Goal: Task Accomplishment & Management: Complete application form

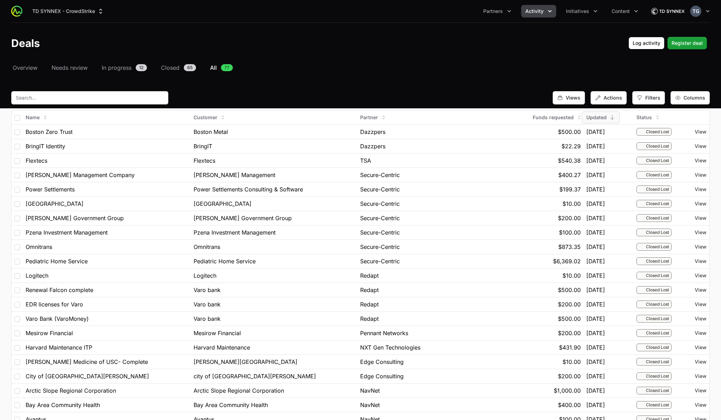
select select "30"
click at [367, 62] on header "Deals Log activity Register deal" at bounding box center [360, 43] width 721 height 41
click at [356, 63] on nav "Overview Needs review In progress 12 Closed 65 All 77" at bounding box center [360, 67] width 698 height 8
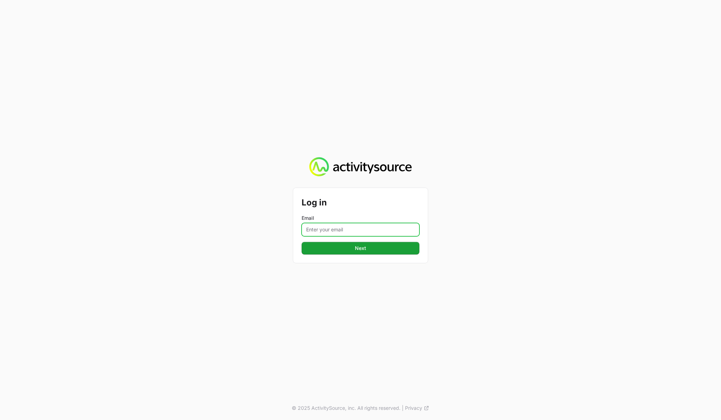
click at [333, 230] on input "Email" at bounding box center [361, 229] width 118 height 13
type input "[PERSON_NAME][EMAIL_ADDRESS][DOMAIN_NAME]"
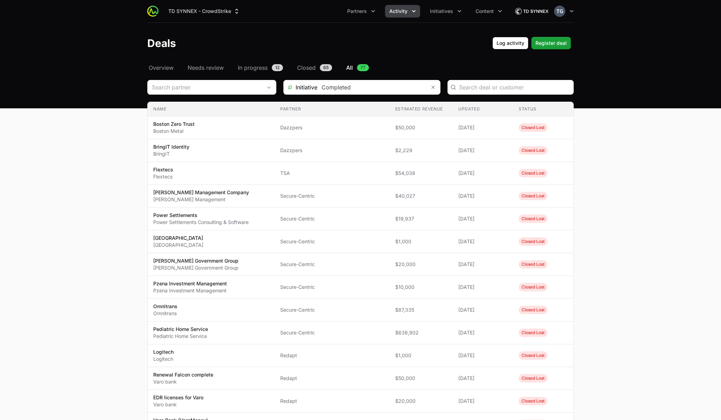
click at [408, 15] on button "Activity" at bounding box center [402, 11] width 35 height 13
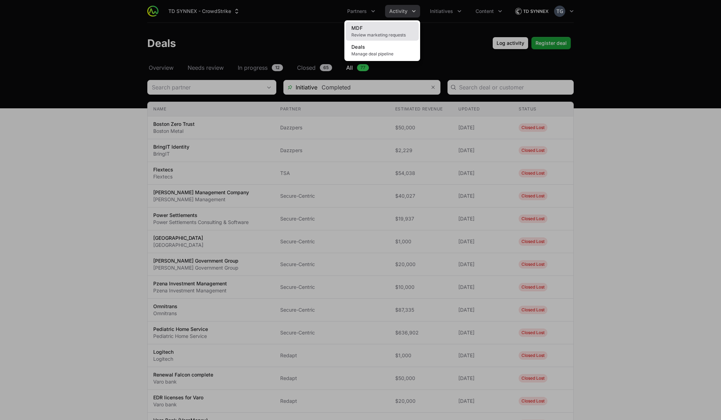
click at [390, 28] on link "MDF Review marketing requests" at bounding box center [382, 31] width 73 height 19
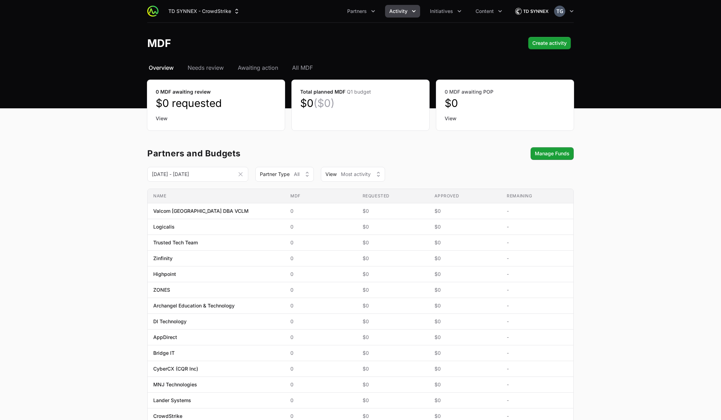
click at [305, 72] on div "Select a tab Overview Needs review Awaiting action All MDF Overview Needs revie…" at bounding box center [360, 349] width 449 height 573
click at [304, 68] on span "All MDF" at bounding box center [302, 67] width 21 height 8
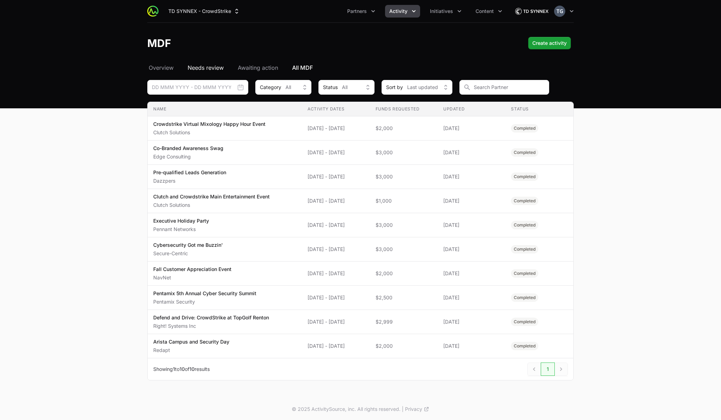
click at [205, 66] on span "Needs review" at bounding box center [206, 67] width 36 height 8
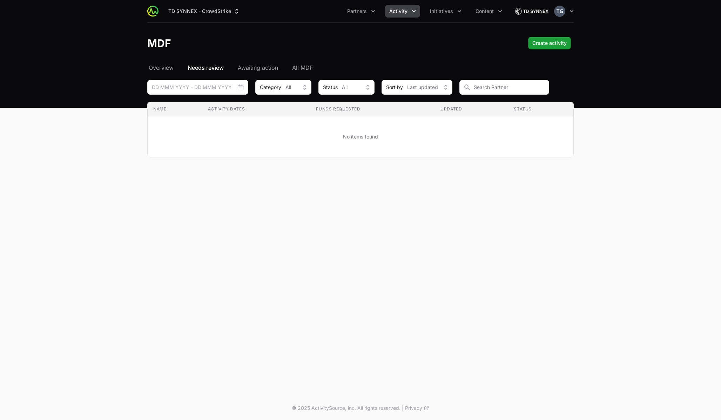
click at [310, 72] on div "Select a tab Overview Needs review Awaiting action All MDF Overview Needs revie…" at bounding box center [360, 118] width 449 height 111
click at [305, 67] on span "All MDF" at bounding box center [302, 67] width 21 height 8
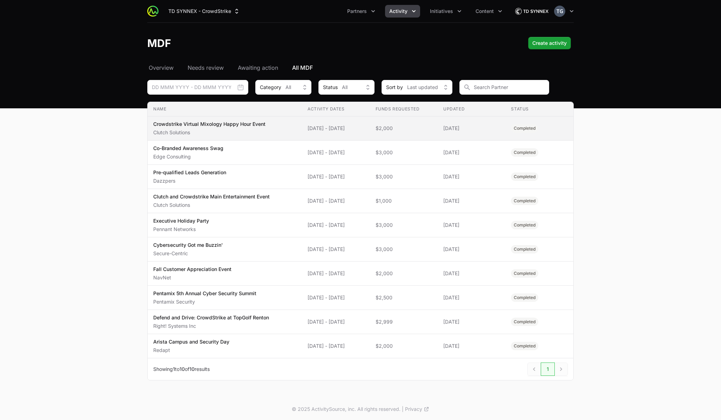
click at [370, 133] on td "Activity Dates 30 Jan 2025 - 30 Jan 2025" at bounding box center [336, 128] width 68 height 24
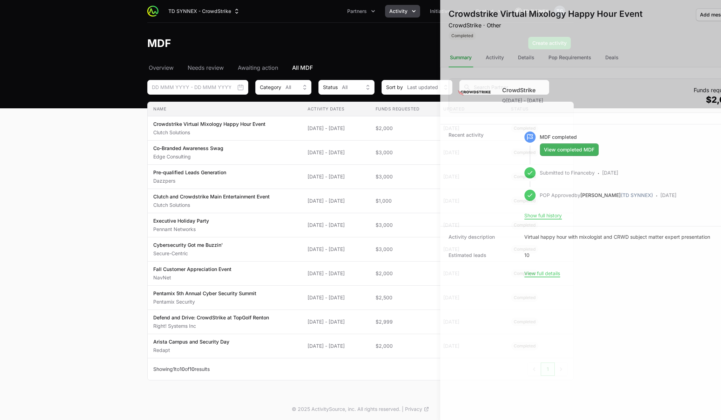
click at [373, 133] on div at bounding box center [360, 210] width 721 height 420
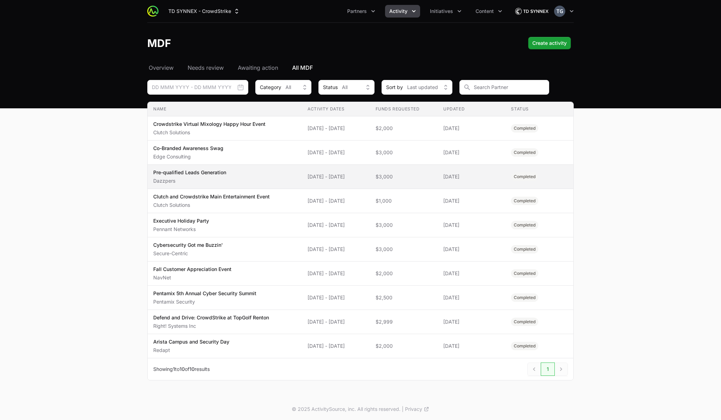
click at [302, 183] on td "Activity Dates 14 Oct 2024 - 17 Dec 2024" at bounding box center [336, 177] width 68 height 24
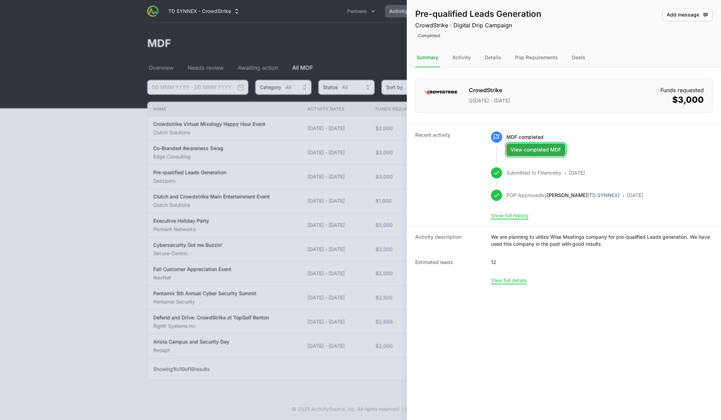
click at [520, 153] on span "View completed MDF" at bounding box center [536, 150] width 50 height 8
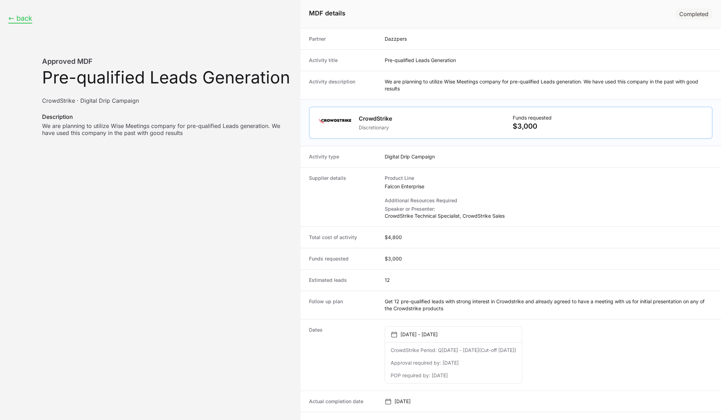
click at [15, 20] on button "← back" at bounding box center [20, 18] width 24 height 9
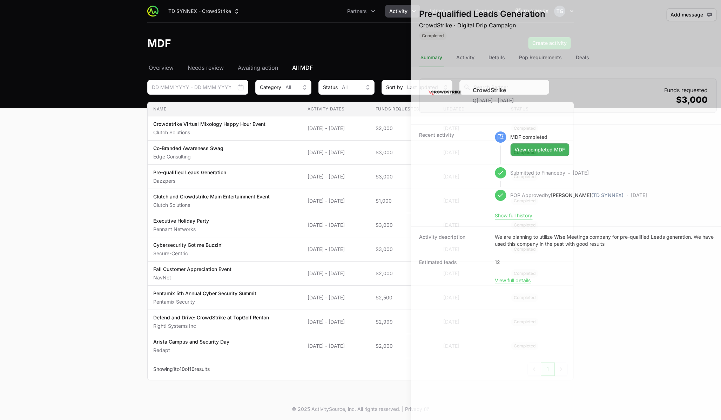
click at [169, 220] on div at bounding box center [360, 210] width 721 height 420
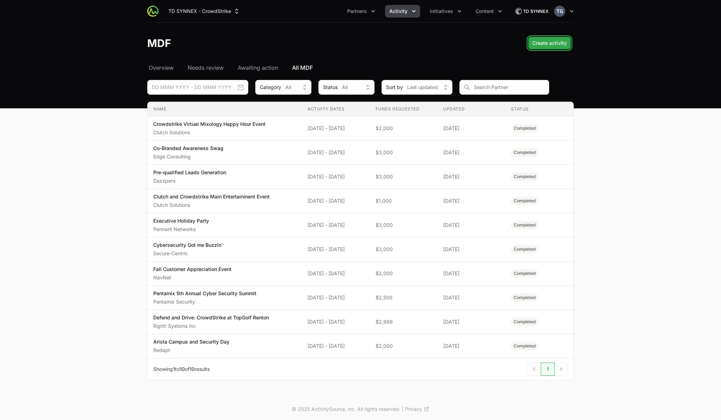
click at [541, 46] on span "Create activity" at bounding box center [549, 43] width 34 height 8
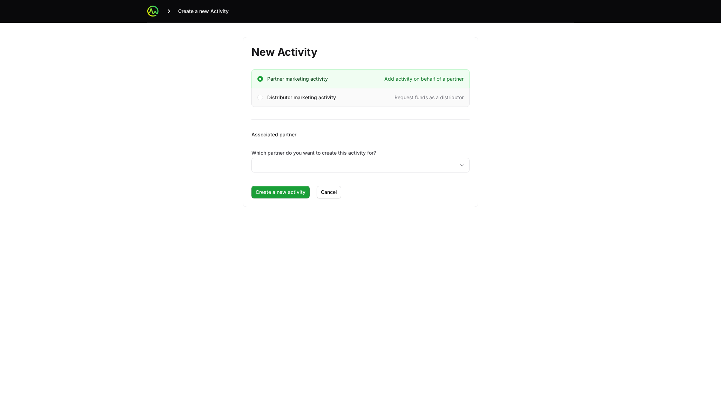
click at [283, 99] on span "Distributor marketing activity" at bounding box center [301, 97] width 69 height 7
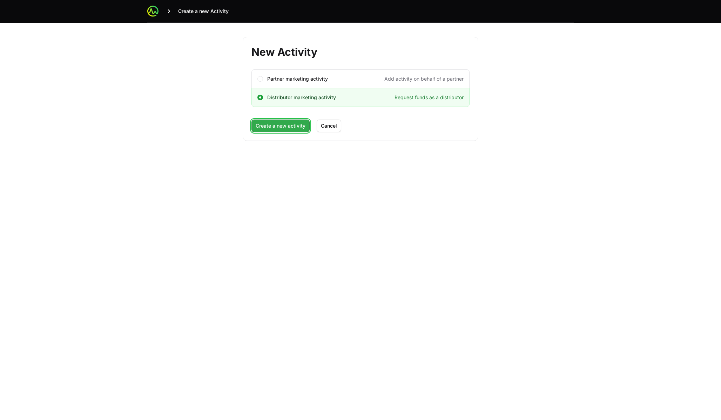
click at [284, 126] on span "Create a new activity" at bounding box center [281, 126] width 50 height 8
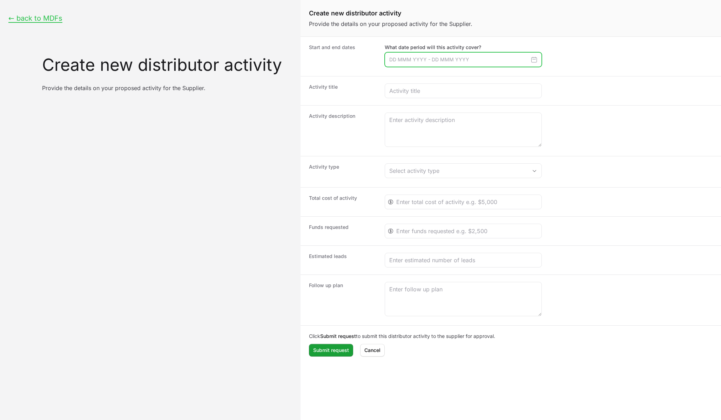
click at [390, 59] on input "Create activity form" at bounding box center [463, 59] width 157 height 15
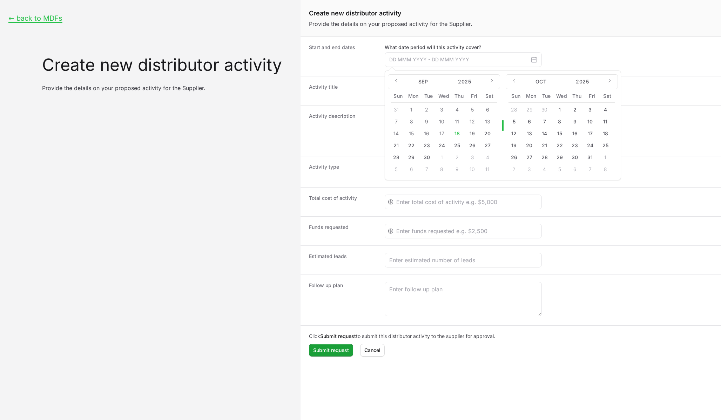
click at [560, 159] on button "29" at bounding box center [559, 157] width 11 height 11
click at [590, 158] on button "31" at bounding box center [589, 157] width 11 height 11
type input "[DATE] - [DATE]"
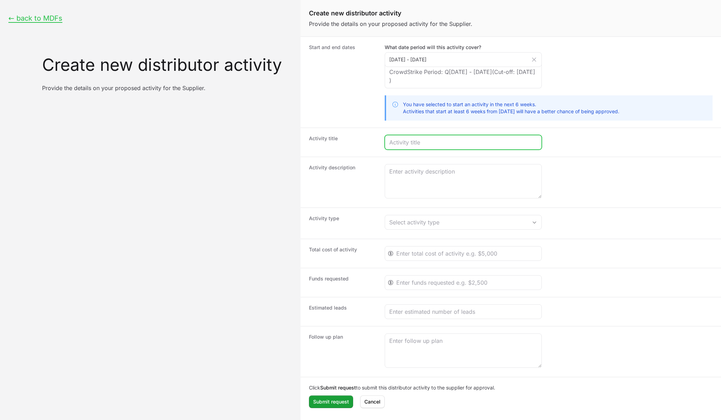
click at [406, 141] on input "Create activity form" at bounding box center [463, 142] width 148 height 8
type input "Partner Telethon Blitz Day"
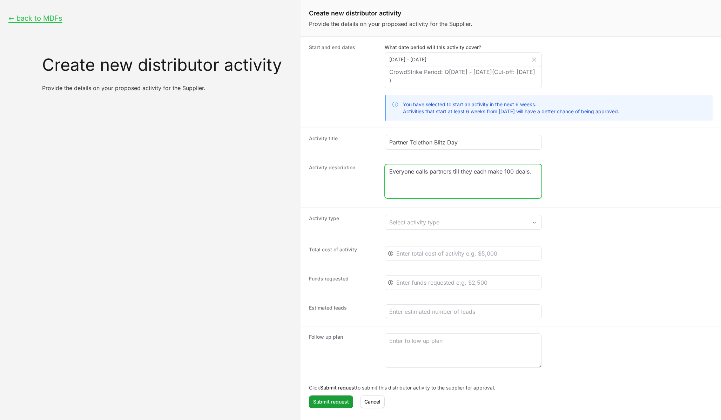
type textarea "Everyone calls partners till they each make 100 deals."
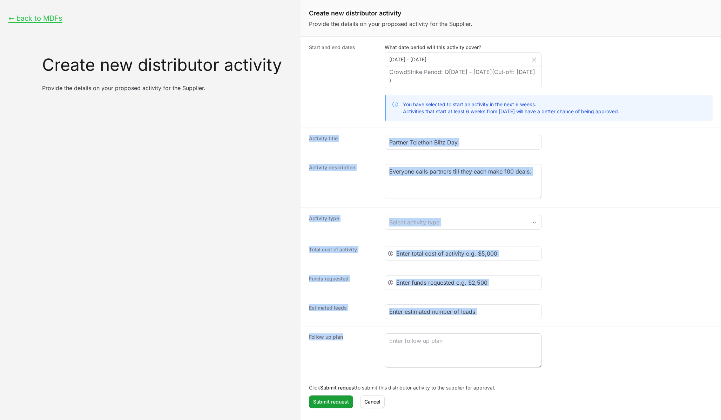
drag, startPoint x: 309, startPoint y: 138, endPoint x: 385, endPoint y: 337, distance: 212.6
click at [385, 337] on dl "Start and end dates What date period will this activity cover? 29 Oct 2025 - 31…" at bounding box center [510, 226] width 420 height 378
copy dl "Activity title Activity description Activity type Select activity type Total co…"
click at [428, 223] on div "Select activity type" at bounding box center [458, 222] width 138 height 8
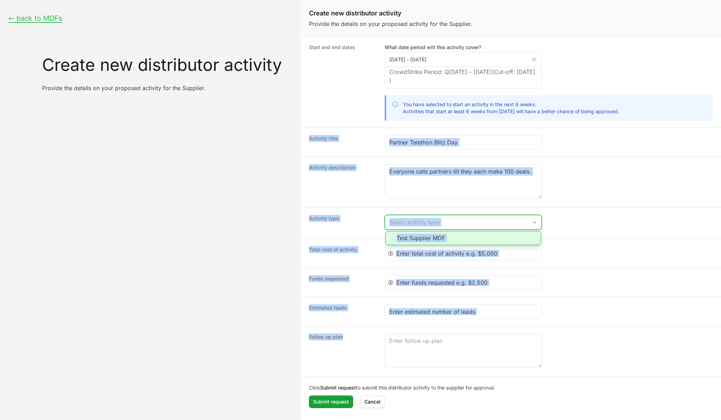
click at [426, 242] on li "Test Supplier MDF" at bounding box center [463, 238] width 156 height 14
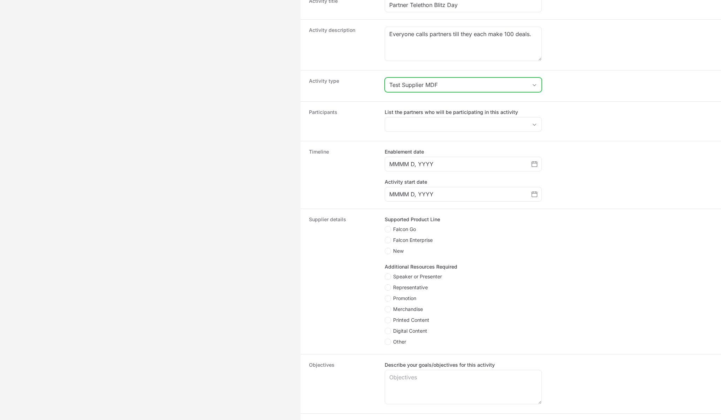
scroll to position [138, 0]
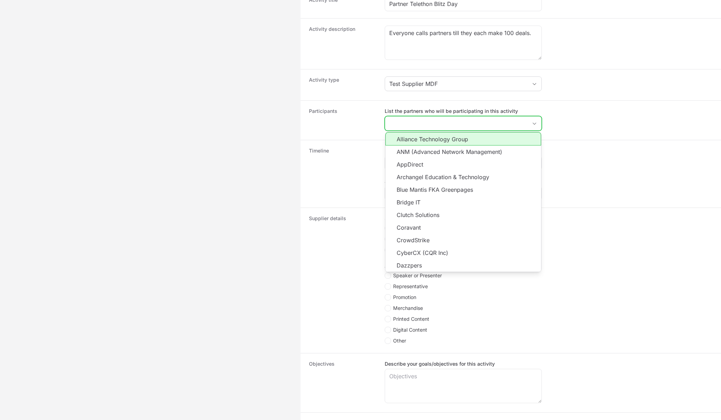
click at [419, 121] on input "List the partners who will be participating in this activity" at bounding box center [456, 123] width 142 height 14
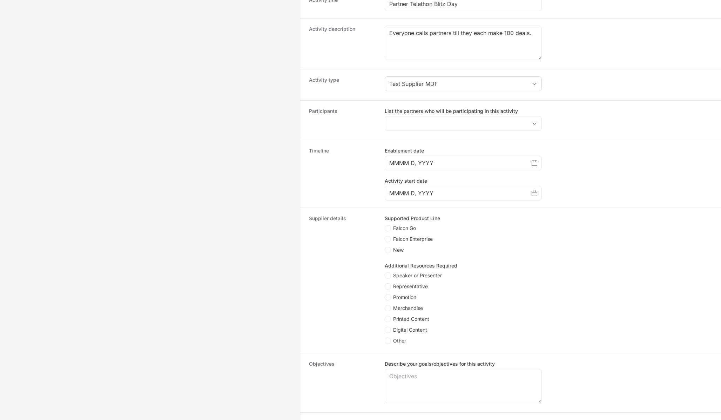
click at [364, 116] on dt "Participants" at bounding box center [342, 120] width 67 height 25
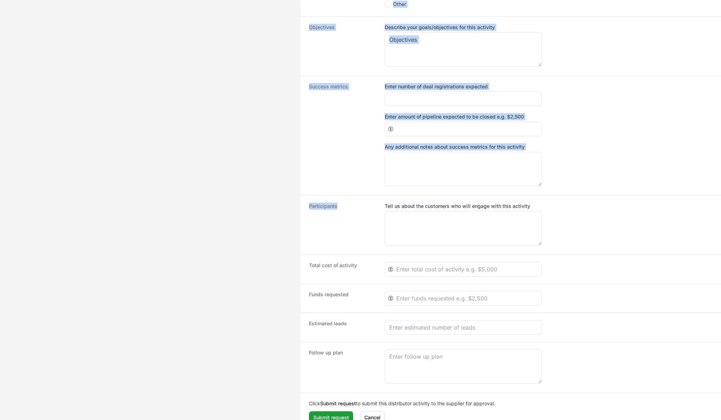
scroll to position [488, 0]
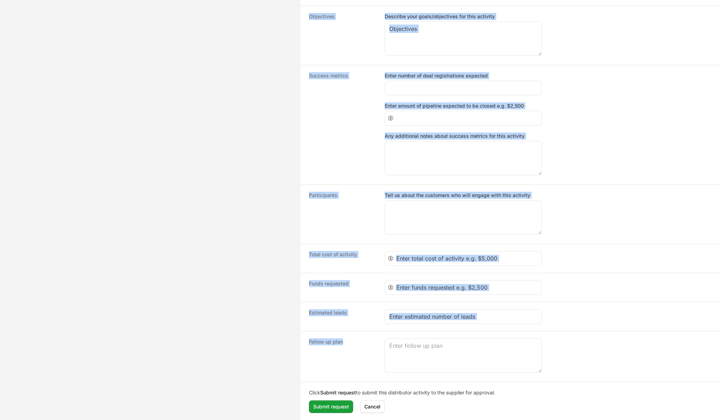
drag, startPoint x: 307, startPoint y: 109, endPoint x: 353, endPoint y: 345, distance: 240.4
copy dl "Activity title Activity description Activity type Test Supplier MDF Participant…"
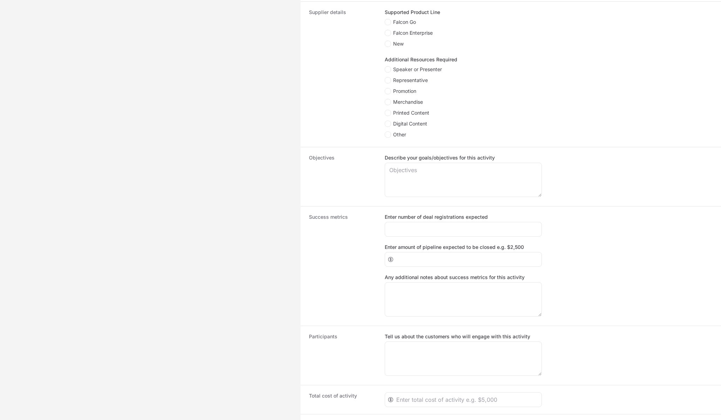
click at [225, 201] on div "← back to MDFs Create new distributor activity Provide the details on your prop…" at bounding box center [150, 108] width 300 height 906
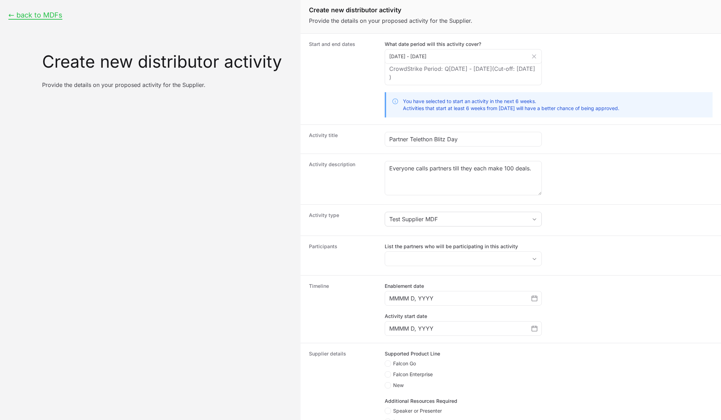
scroll to position [0, 0]
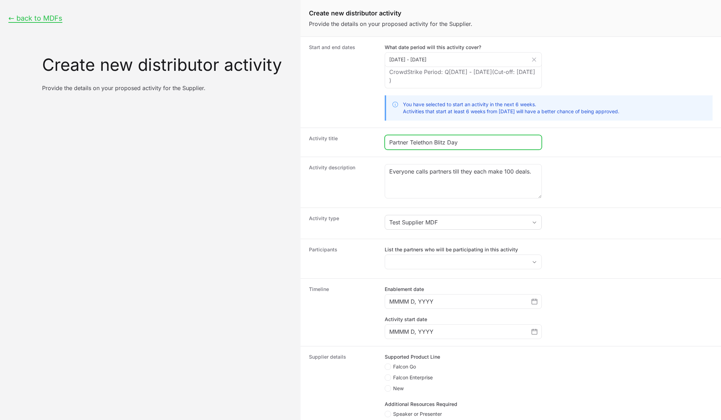
click at [422, 143] on input "Partner Telethon Blitz Day" at bounding box center [463, 142] width 148 height 8
type input "Falcon Go Partner Launch Event"
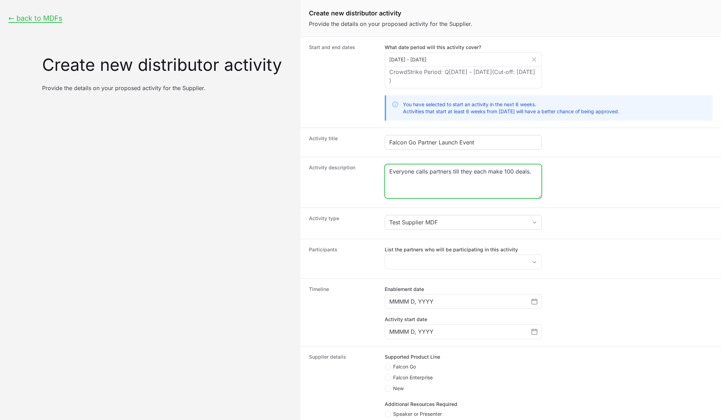
paste textarea "A hybrid live and virtual event focused on launching Falcon Go to key channel p…"
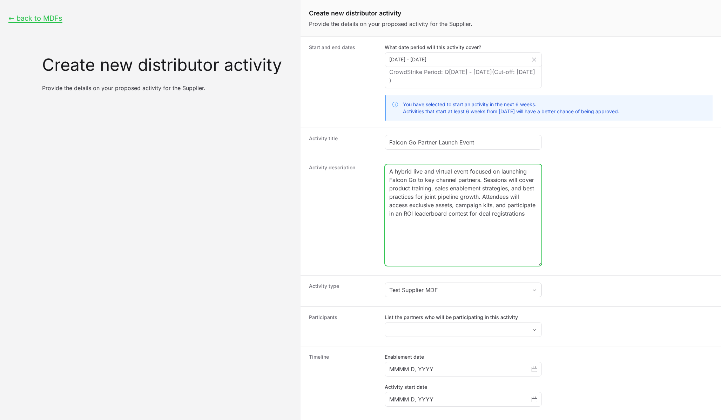
drag, startPoint x: 539, startPoint y: 195, endPoint x: 539, endPoint y: 263, distance: 68.0
click at [539, 263] on textarea "A hybrid live and virtual event focused on launching Falcon Go to key channel p…" at bounding box center [463, 214] width 156 height 101
type textarea "A hybrid live and virtual event focused on launching Falcon Go to key channel p…"
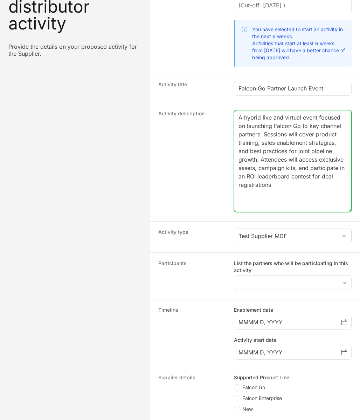
scroll to position [82, 0]
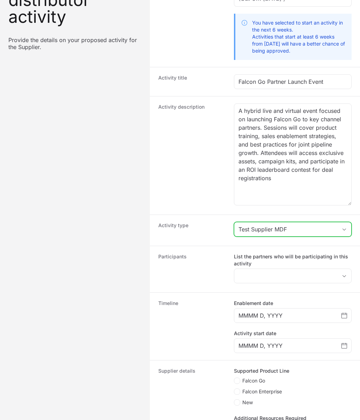
click at [261, 235] on button "Test Supplier MDF" at bounding box center [293, 229] width 117 height 14
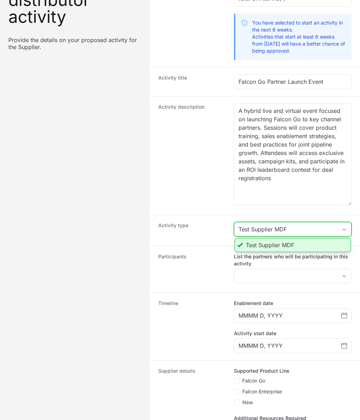
click at [256, 229] on div "Test Supplier MDF" at bounding box center [288, 229] width 99 height 8
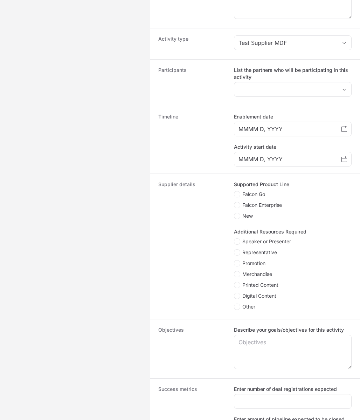
scroll to position [270, 0]
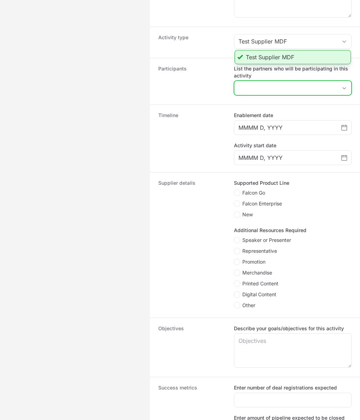
click at [244, 89] on input "List the partners who will be participating in this activity" at bounding box center [286, 88] width 103 height 14
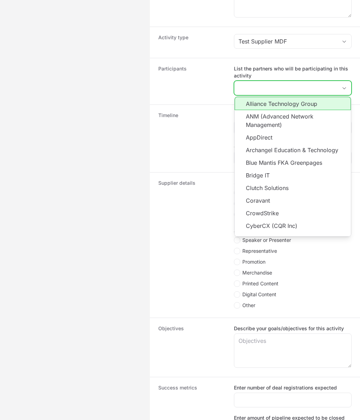
click at [262, 107] on li "Alliance Technology Group" at bounding box center [293, 103] width 116 height 13
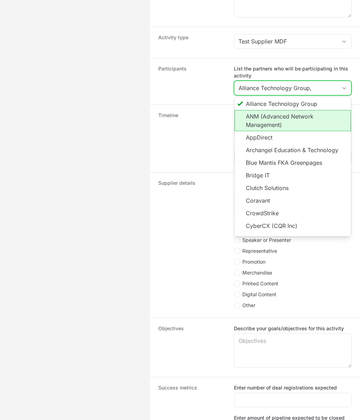
click at [262, 120] on li "ANM (Advanced Network Management)" at bounding box center [293, 120] width 116 height 21
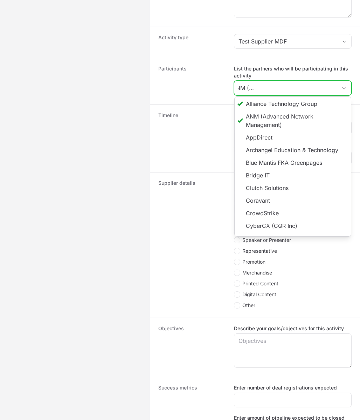
scroll to position [0, 0]
click at [261, 144] on li "Archangel Education & Technology" at bounding box center [293, 150] width 116 height 13
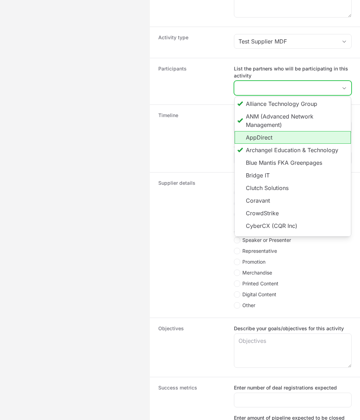
click at [261, 140] on li "AppDirect" at bounding box center [293, 137] width 116 height 13
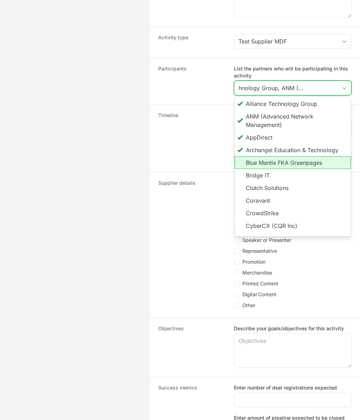
click at [260, 157] on li "Blue Mantis FKA Greenpages" at bounding box center [293, 162] width 116 height 13
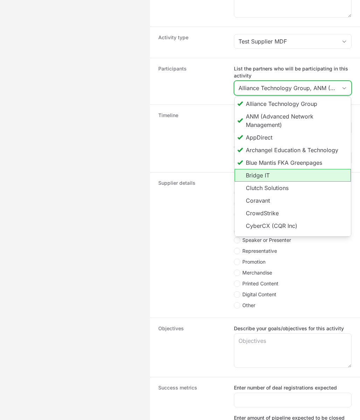
click at [260, 176] on li "Bridge IT" at bounding box center [293, 175] width 116 height 13
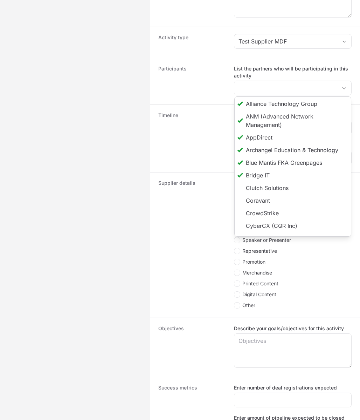
type input "Alliance Technology Group, ANM (Advanced Network Management), Archangel Educati…"
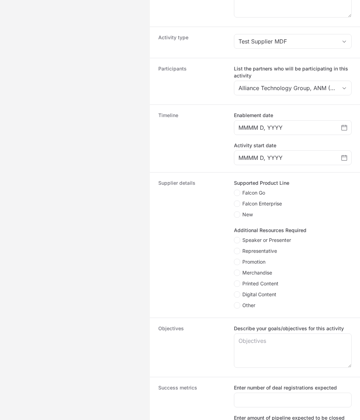
click at [197, 154] on dt "Timeline" at bounding box center [191, 138] width 67 height 53
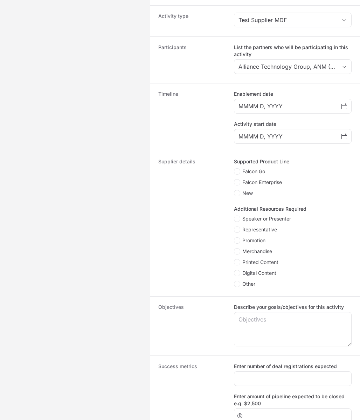
scroll to position [291, 0]
click at [284, 102] on input "MMMM D, YYYY" at bounding box center [290, 106] width 103 height 8
click at [345, 107] on icon "Choose date" at bounding box center [345, 106] width 6 height 6
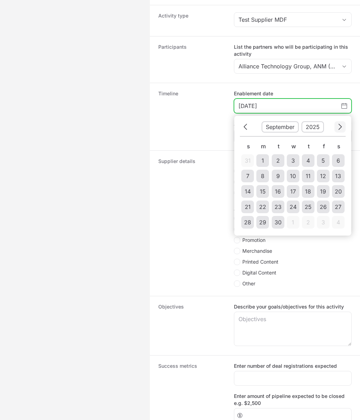
click at [340, 129] on icon "Choose date" at bounding box center [340, 126] width 4 height 9
click at [338, 177] on div "11" at bounding box center [338, 176] width 5 height 8
type input "October 11, 2025"
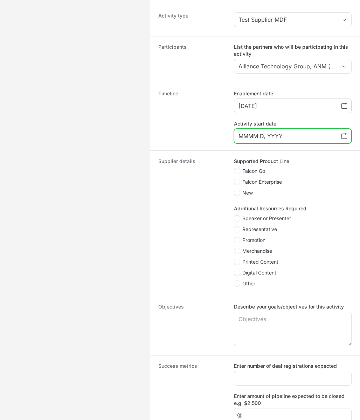
click at [346, 137] on icon "Choose date" at bounding box center [345, 136] width 6 height 6
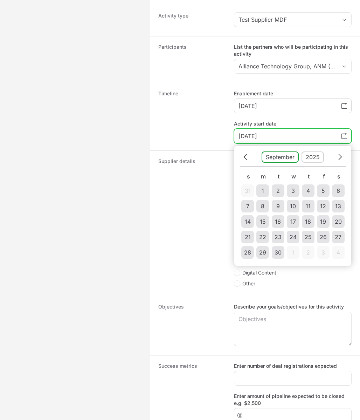
click at [288, 158] on button "September" at bounding box center [280, 156] width 37 height 11
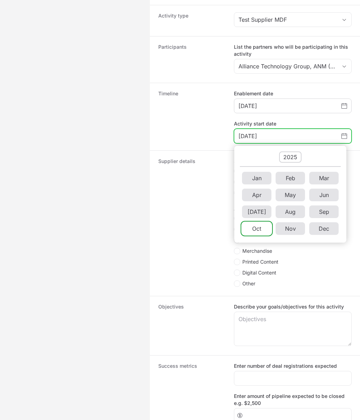
click at [261, 226] on li "Oct" at bounding box center [256, 228] width 29 height 13
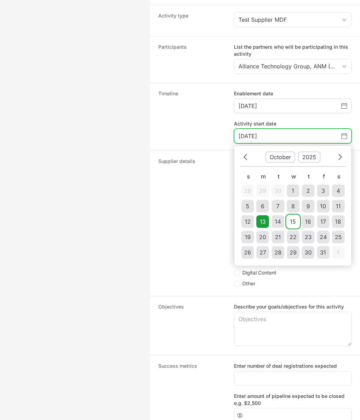
click at [294, 222] on div "15" at bounding box center [293, 221] width 6 height 8
type input "October 15, 2025"
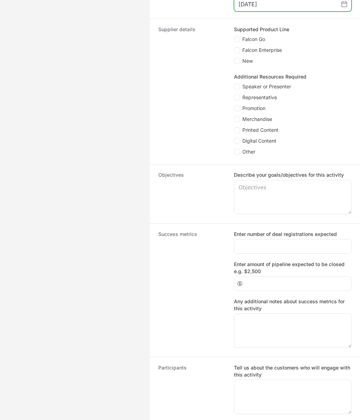
scroll to position [423, 0]
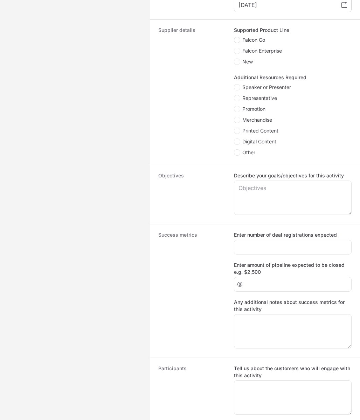
click at [238, 40] on polygon "Create activity form" at bounding box center [238, 40] width 4 height 3
click at [235, 38] on input "Falcon Go" at bounding box center [234, 37] width 1 height 1
checkbox input "true"
click at [238, 50] on polygon "Create activity form" at bounding box center [238, 50] width 4 height 3
click at [235, 48] on input "Falcon Enterprise" at bounding box center [234, 48] width 1 height 1
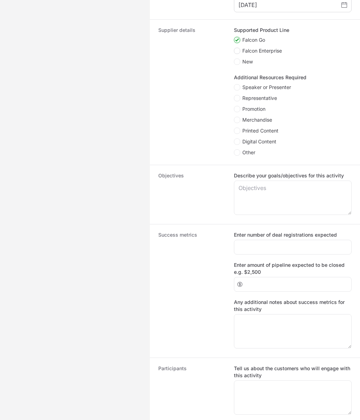
checkbox input "true"
click at [237, 62] on icon "Create activity form" at bounding box center [238, 62] width 4 height 6
click at [235, 59] on input "New" at bounding box center [234, 59] width 1 height 1
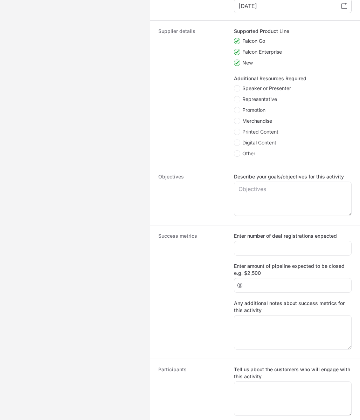
click at [239, 62] on polygon "Create activity form" at bounding box center [238, 62] width 4 height 3
click at [235, 60] on input "New" at bounding box center [234, 60] width 1 height 1
checkbox input "false"
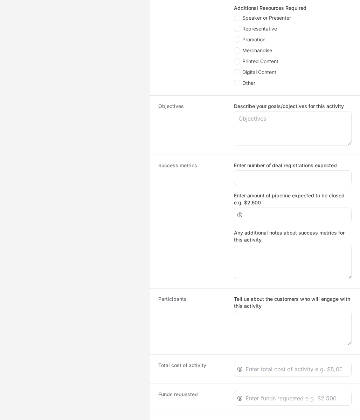
scroll to position [491, 0]
click at [237, 19] on polygon "Create activity form" at bounding box center [238, 18] width 4 height 3
click at [235, 16] on input "Speaker or Presenter" at bounding box center [234, 15] width 1 height 1
checkbox input "true"
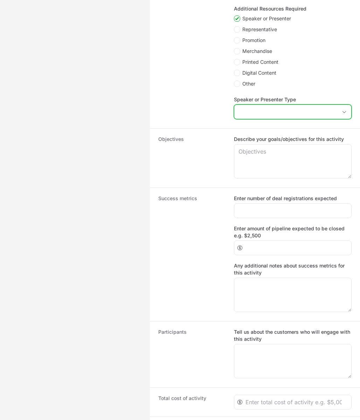
click at [256, 115] on input "Speaker or Presenter Type" at bounding box center [286, 112] width 103 height 14
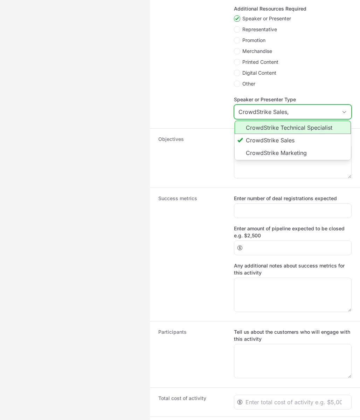
click at [287, 130] on li "CrowdStrike Technical Specialist" at bounding box center [293, 127] width 116 height 13
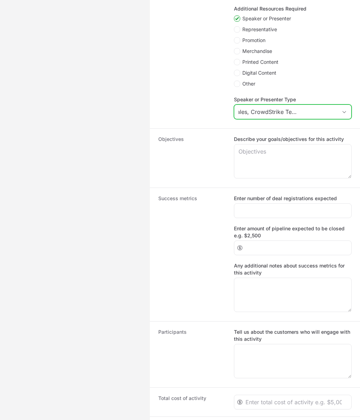
scroll to position [0, 42]
type input "CrowdStrike Sales, CrowdStrike Technical Specialist"
click at [204, 92] on dt "Supplier details" at bounding box center [191, 39] width 67 height 163
click at [251, 31] on span "Representative" at bounding box center [260, 29] width 35 height 7
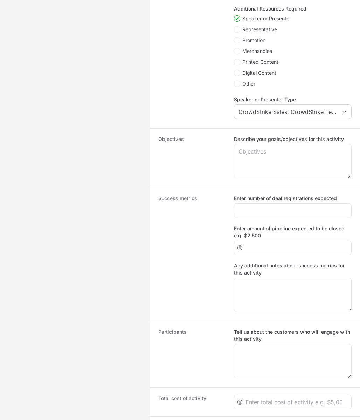
click at [235, 27] on input "Representative" at bounding box center [234, 26] width 1 height 1
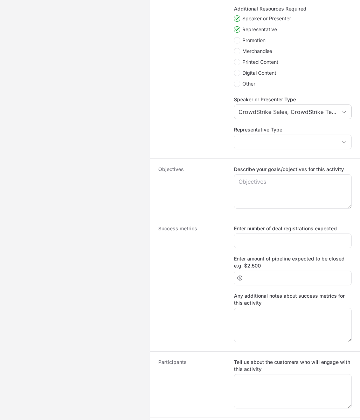
click at [251, 31] on span "Representative" at bounding box center [260, 29] width 35 height 7
click at [235, 27] on input "Representative" at bounding box center [234, 26] width 1 height 1
checkbox input "false"
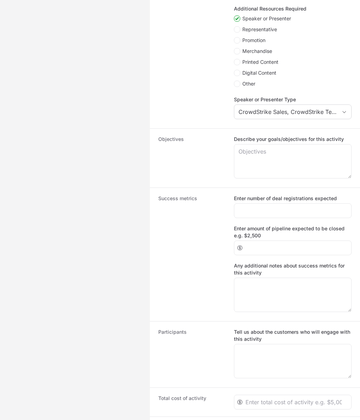
click at [250, 42] on span "Promotion" at bounding box center [254, 40] width 23 height 7
click at [235, 38] on input "Promotion" at bounding box center [234, 37] width 1 height 1
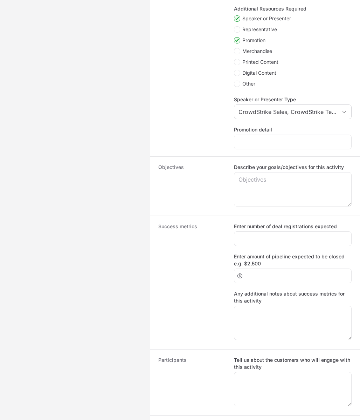
click at [250, 42] on span "Promotion" at bounding box center [254, 40] width 23 height 7
click at [235, 38] on input "Promotion" at bounding box center [234, 37] width 1 height 1
checkbox input "false"
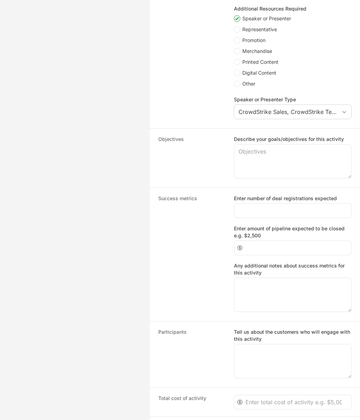
click at [251, 33] on span "Representative" at bounding box center [260, 29] width 35 height 7
click at [235, 27] on input "Representative" at bounding box center [234, 26] width 1 height 1
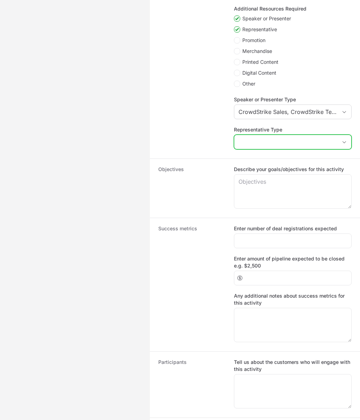
click at [252, 148] on input "Representative Type" at bounding box center [286, 142] width 103 height 14
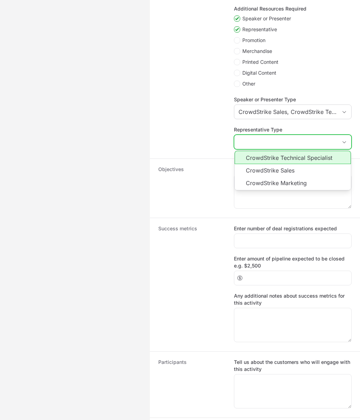
click at [252, 145] on input "Representative Type" at bounding box center [286, 142] width 103 height 14
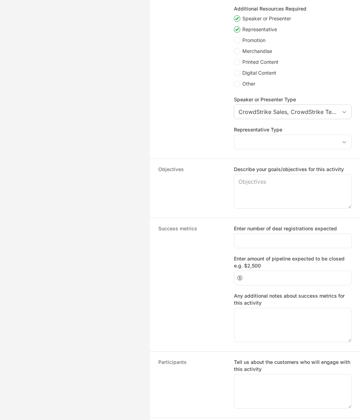
click at [251, 31] on span "Representative" at bounding box center [260, 29] width 35 height 7
click at [235, 27] on input "Representative" at bounding box center [234, 26] width 1 height 1
checkbox input "false"
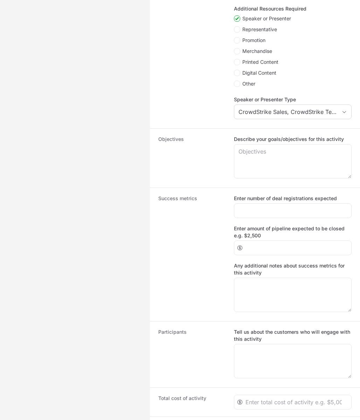
click at [248, 86] on span "Other" at bounding box center [249, 83] width 13 height 7
click at [235, 81] on input "Other" at bounding box center [234, 81] width 1 height 1
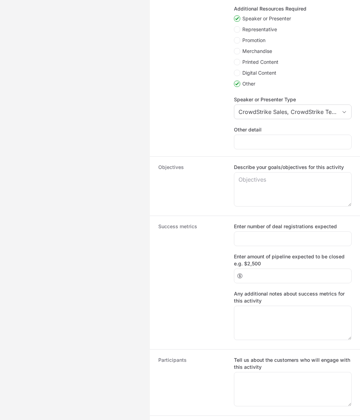
click at [248, 86] on span "Other" at bounding box center [249, 83] width 13 height 7
click at [235, 81] on input "Other" at bounding box center [234, 81] width 1 height 1
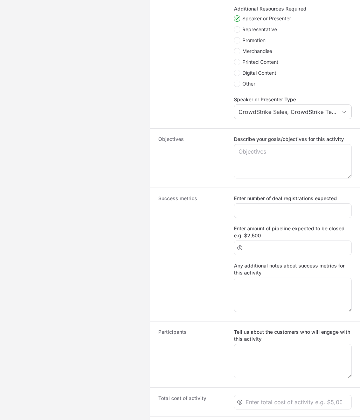
click at [247, 86] on span "Other" at bounding box center [249, 83] width 13 height 7
click at [235, 81] on input "Other" at bounding box center [234, 81] width 1 height 1
checkbox input "true"
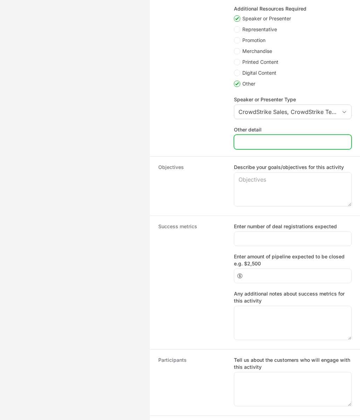
click at [248, 146] on input "Other detail" at bounding box center [293, 142] width 109 height 8
paste input "Dedicated activity landing page inside ActivitySource"
type input "Dedicated activity landing page inside ActivitySource"
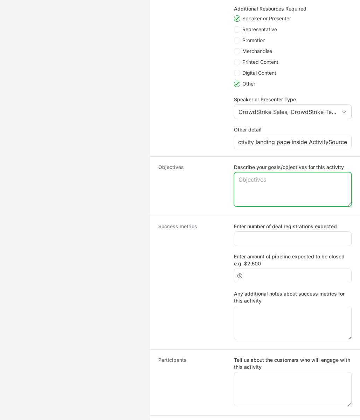
scroll to position [0, 0]
click at [254, 187] on textarea "Describe your goals/objectives for this activity" at bounding box center [293, 190] width 117 height 34
paste textarea "Drive rapid partner proficiency on Falcon Go, activate new pipeline, and genera…"
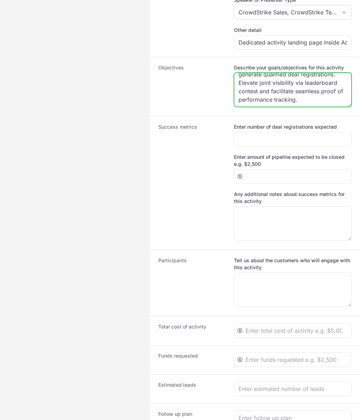
scroll to position [593, 0]
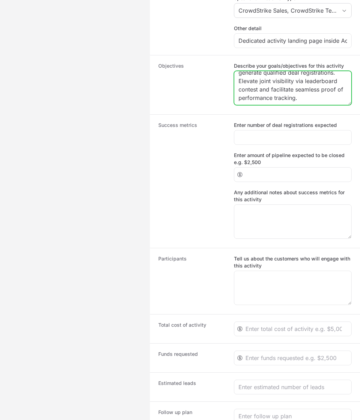
type textarea "Drive rapid partner proficiency on Falcon Go, activate new pipeline, and genera…"
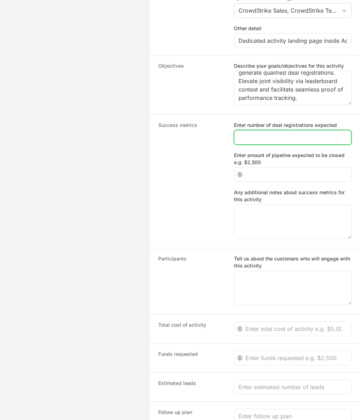
click at [259, 142] on input "Enter number of deal registrations expected" at bounding box center [293, 137] width 109 height 8
type input "30"
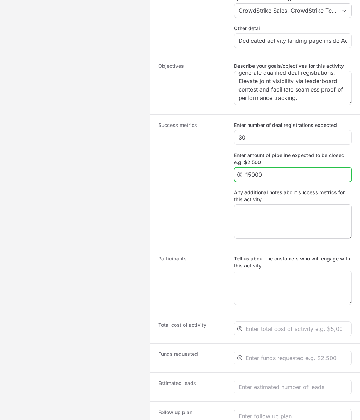
type input "15000"
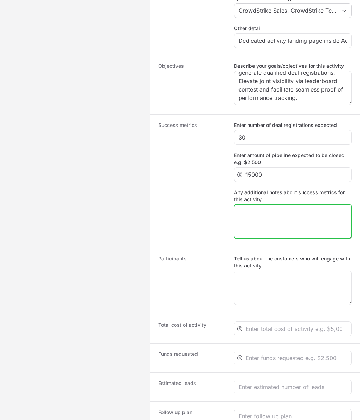
click at [253, 207] on textarea "Any additional notes about success metrics for this activity" at bounding box center [293, 222] width 117 height 34
paste textarea "Targeting 20 qualified net new logos in Q4. Success will be measured by deal co…"
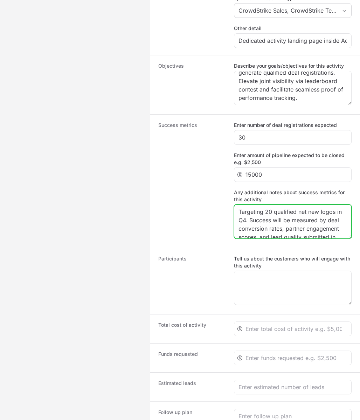
scroll to position [10, 0]
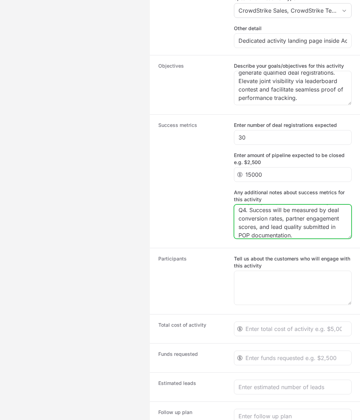
type textarea "Targeting 20 qualified net new logos in Q4. Success will be measured by deal co…"
click at [210, 220] on dt "Success metrics" at bounding box center [191, 181] width 67 height 119
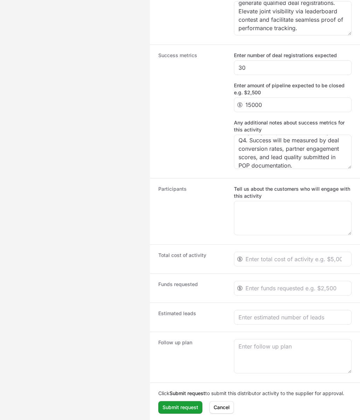
scroll to position [665, 0]
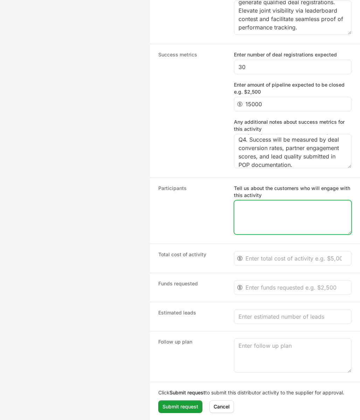
click at [259, 213] on textarea "Tell us about the customers who will engage with this activity" at bounding box center [293, 218] width 117 height 34
paste textarea "Active B2B channel partners selling security and cloud solutions, focused on SM…"
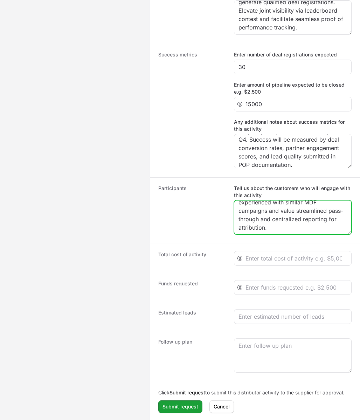
scroll to position [31, 0]
type textarea "Active B2B channel partners selling security and cloud solutions, focused on SM…"
click at [215, 217] on dt "Participants" at bounding box center [191, 211] width 67 height 52
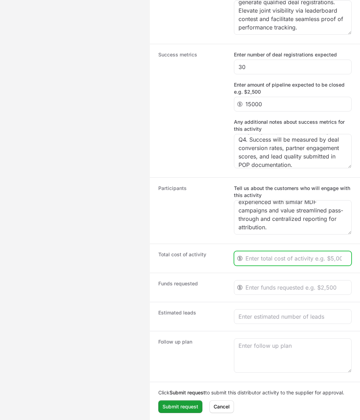
click at [273, 259] on input "Create activity form" at bounding box center [297, 258] width 102 height 8
type input "3000"
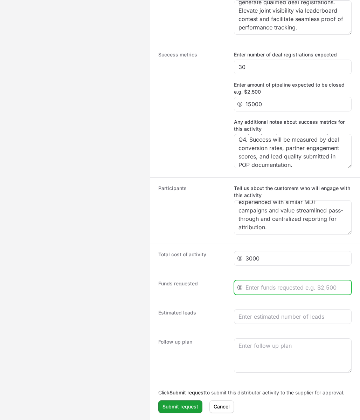
click at [258, 285] on input "Create activity form" at bounding box center [297, 287] width 102 height 8
type input "2500"
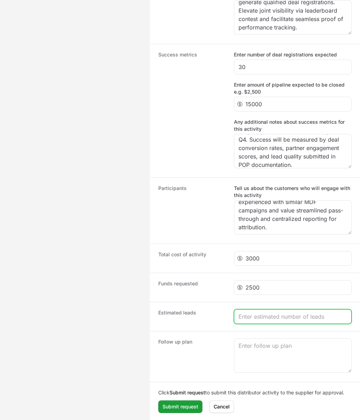
click at [251, 320] on input "Create activity form" at bounding box center [293, 316] width 109 height 8
type input "75"
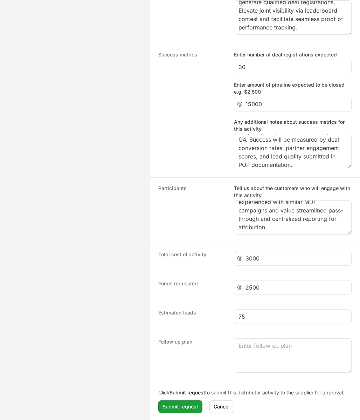
click at [218, 292] on dt "Funds requested" at bounding box center [191, 287] width 67 height 15
click at [289, 354] on textarea "Create activity form" at bounding box center [293, 356] width 117 height 34
paste textarea "[DATE] post-event, partners will be contacted by the channel manager to review …"
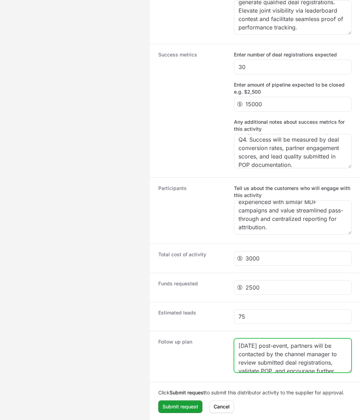
scroll to position [44, 0]
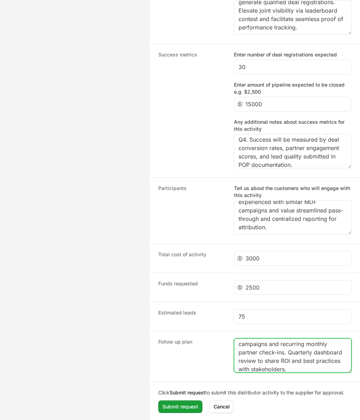
type textarea "[DATE] post-event, partners will be contacted by the channel manager to review …"
click at [200, 364] on dt "Follow up plan" at bounding box center [191, 356] width 67 height 36
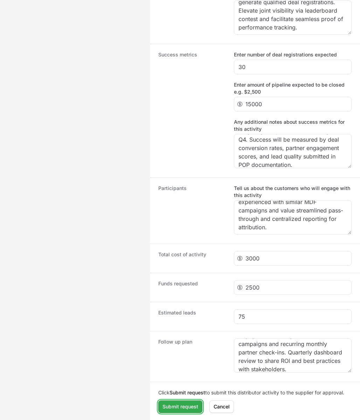
click at [192, 409] on span "Submit request" at bounding box center [181, 407] width 36 height 8
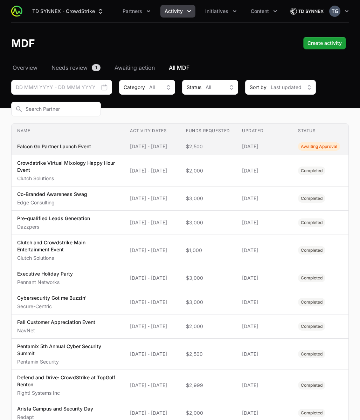
click at [220, 148] on span "$2,500" at bounding box center [208, 146] width 45 height 7
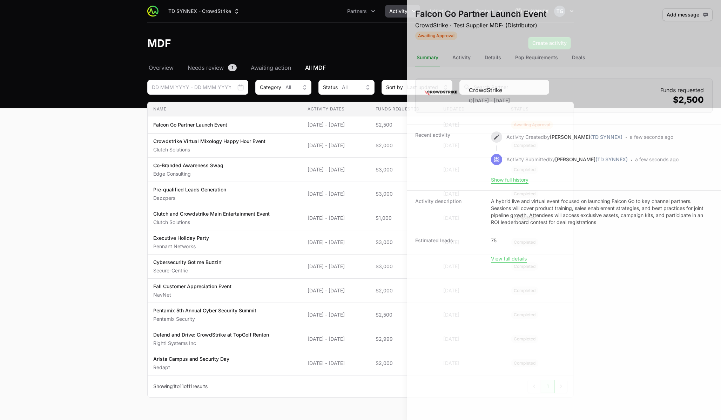
click at [346, 203] on div at bounding box center [360, 210] width 721 height 420
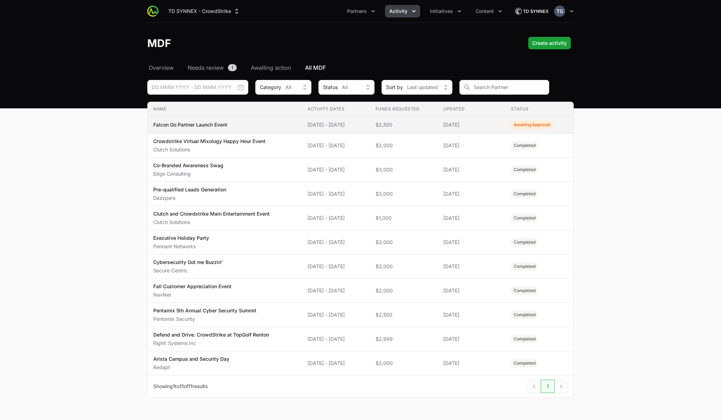
click at [364, 128] on span "[DATE] - [DATE]" at bounding box center [335, 124] width 56 height 7
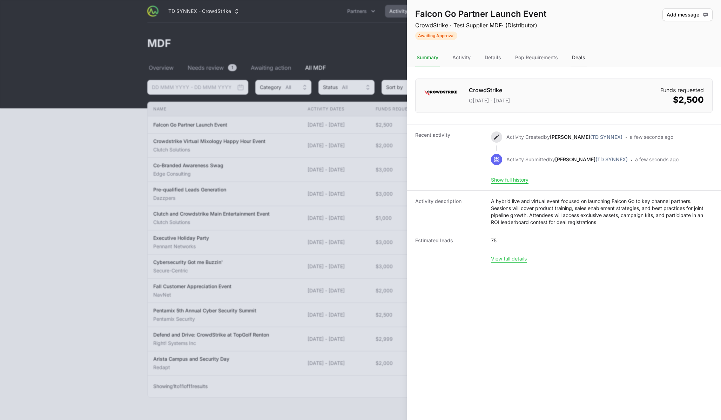
click at [578, 57] on div "Deals" at bounding box center [578, 57] width 16 height 19
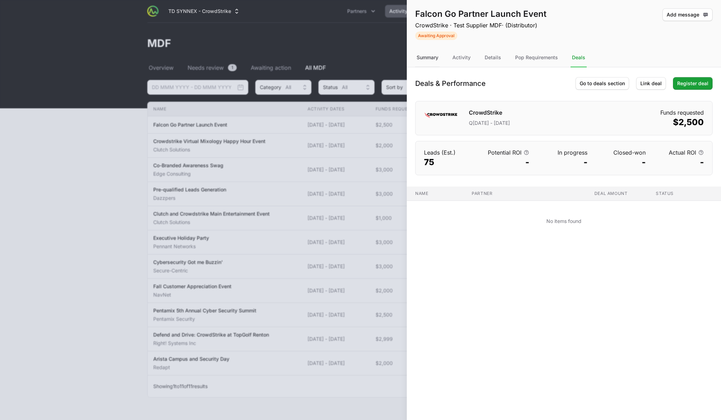
click at [426, 54] on div "Summary" at bounding box center [427, 57] width 25 height 19
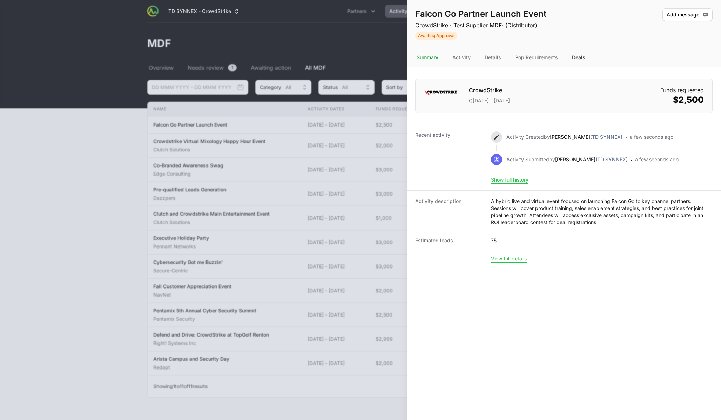
click at [586, 57] on div "Deals" at bounding box center [578, 57] width 16 height 19
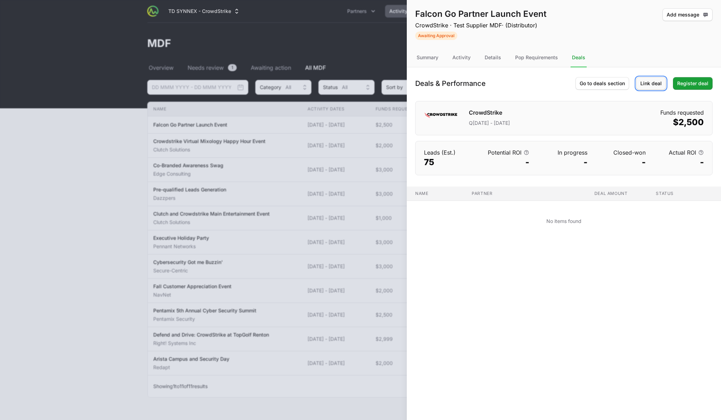
click at [647, 84] on span "Link deal" at bounding box center [650, 83] width 21 height 8
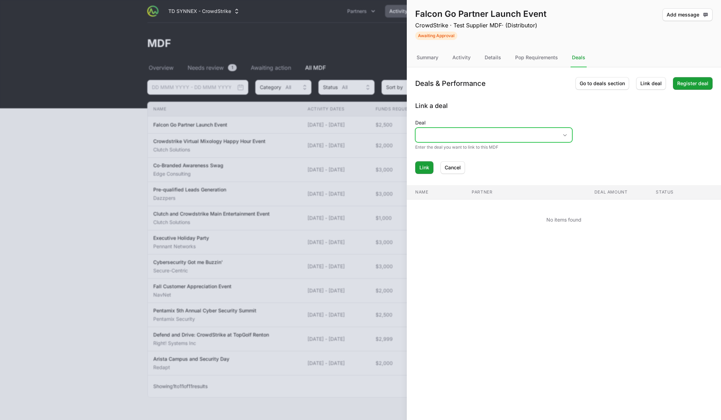
click at [534, 133] on input "Deal" at bounding box center [486, 135] width 142 height 14
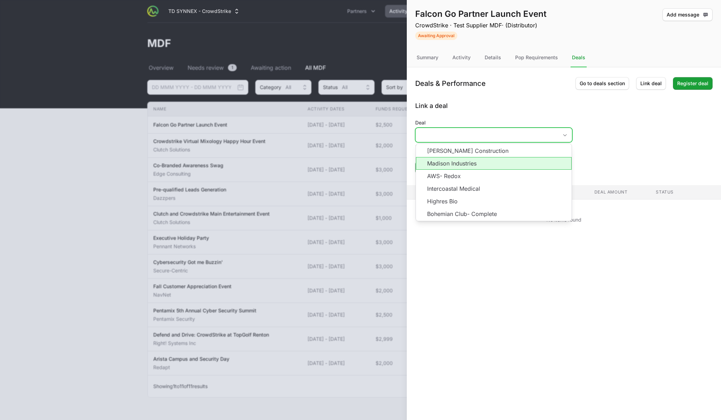
click at [503, 163] on li "Madison Industries" at bounding box center [494, 163] width 156 height 13
type input "Madison Industries"
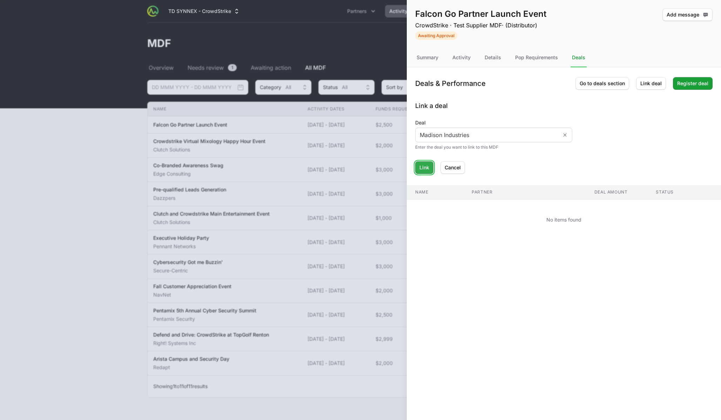
click at [425, 169] on span "Link" at bounding box center [424, 167] width 10 height 8
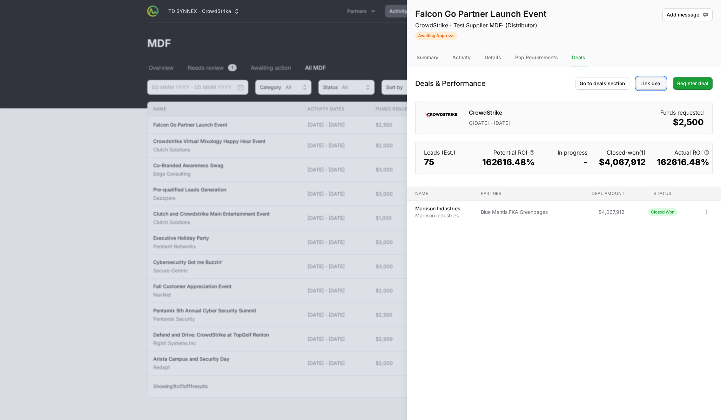
click at [645, 87] on span "Link deal" at bounding box center [650, 83] width 21 height 8
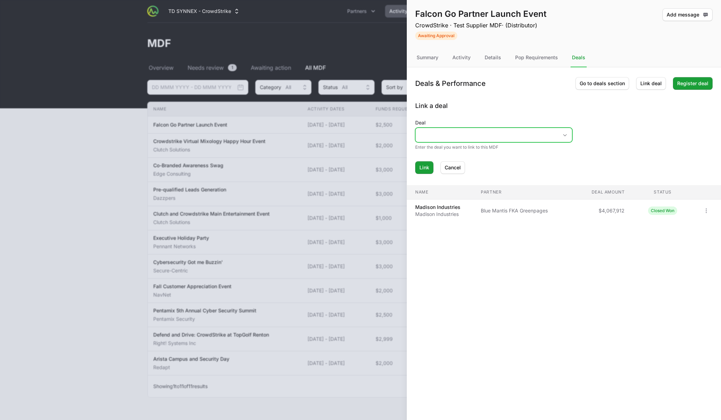
click at [503, 140] on input "Deal" at bounding box center [486, 135] width 142 height 14
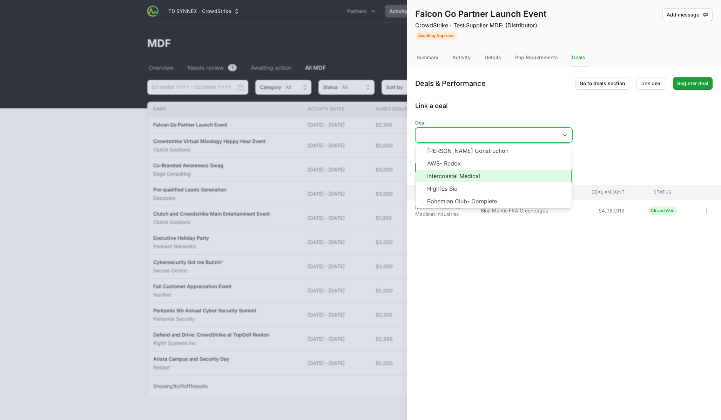
click at [495, 179] on li "Intercoastal Medical" at bounding box center [494, 176] width 156 height 13
type input "Intercoastal Medical"
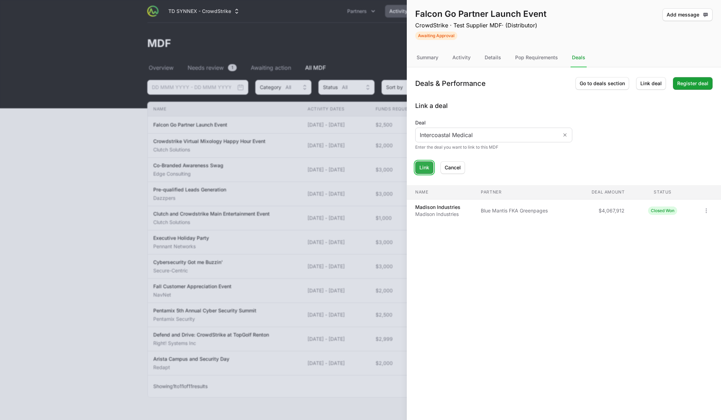
click at [419, 164] on button "Link" at bounding box center [424, 167] width 18 height 13
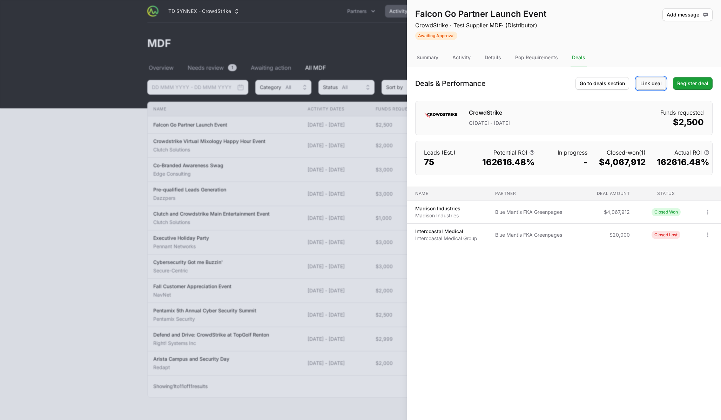
click at [649, 84] on span "Link deal" at bounding box center [650, 83] width 21 height 8
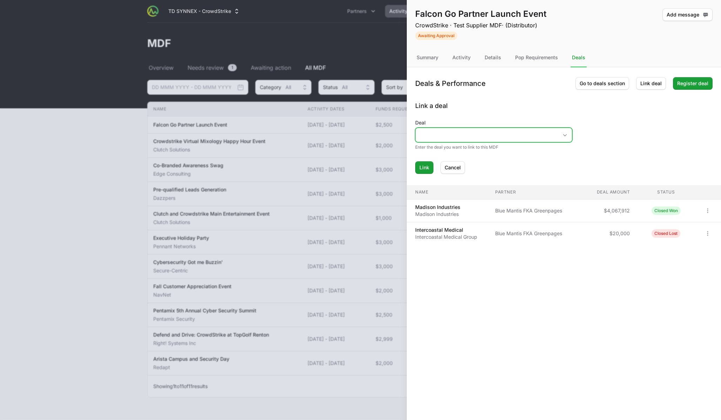
click at [528, 134] on input "Deal" at bounding box center [486, 135] width 142 height 14
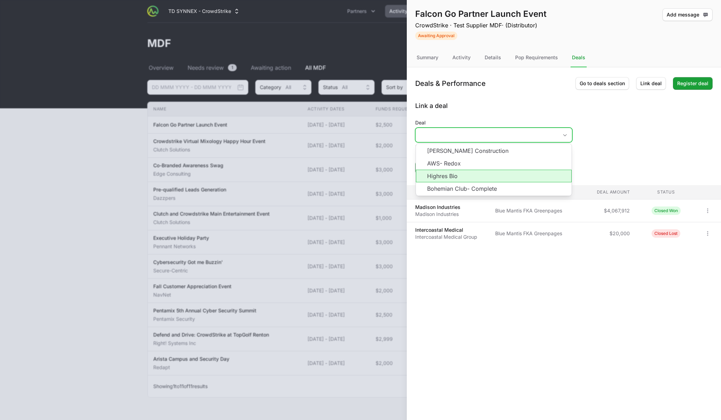
click at [513, 187] on li "Bohemian Club- Complete" at bounding box center [494, 188] width 156 height 13
type input "Bohemian Club- Complete"
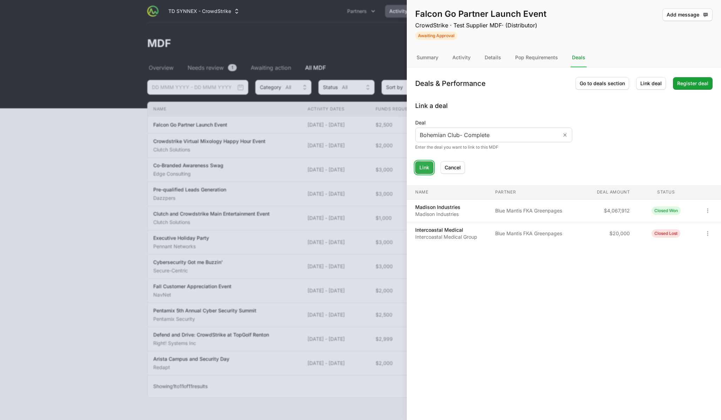
click at [428, 171] on button "Link" at bounding box center [424, 167] width 18 height 13
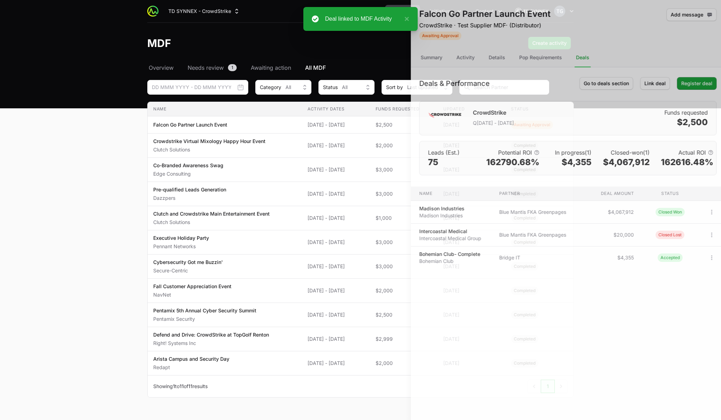
click at [374, 188] on div at bounding box center [360, 210] width 721 height 420
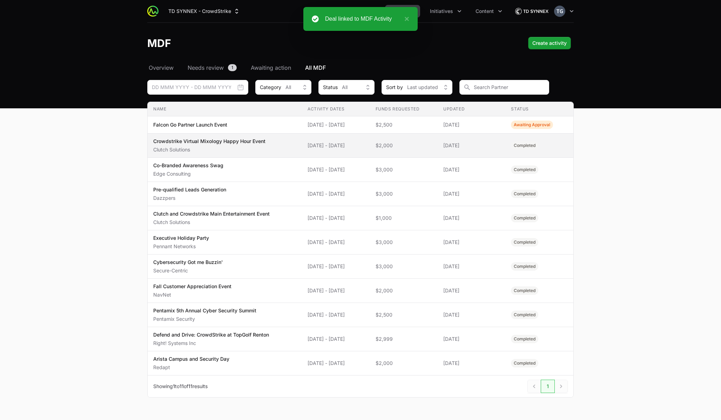
click at [431, 146] on span "$2,000" at bounding box center [404, 145] width 56 height 7
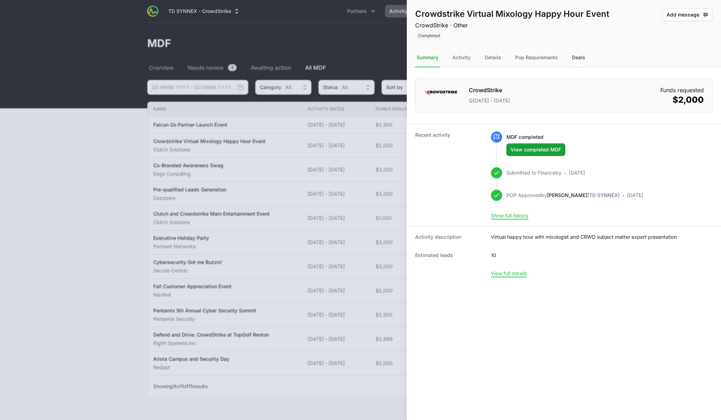
click at [573, 60] on div "Deals" at bounding box center [578, 57] width 16 height 19
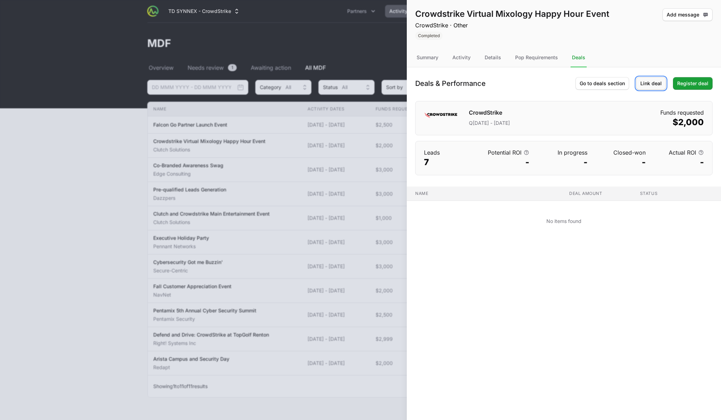
click at [654, 81] on span "Link deal" at bounding box center [650, 83] width 21 height 8
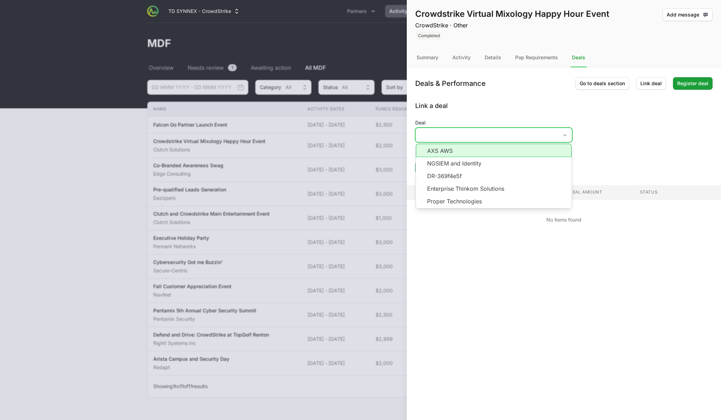
click at [511, 135] on input "Deal" at bounding box center [486, 135] width 142 height 14
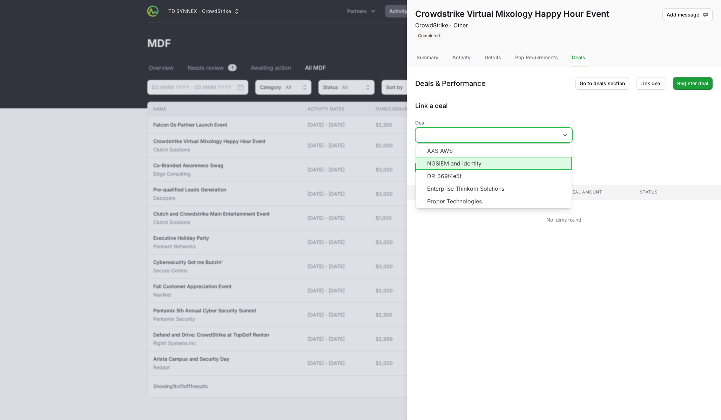
click at [498, 163] on li "NGSIEM and Identity" at bounding box center [494, 163] width 156 height 13
type input "NGSIEM and Identity"
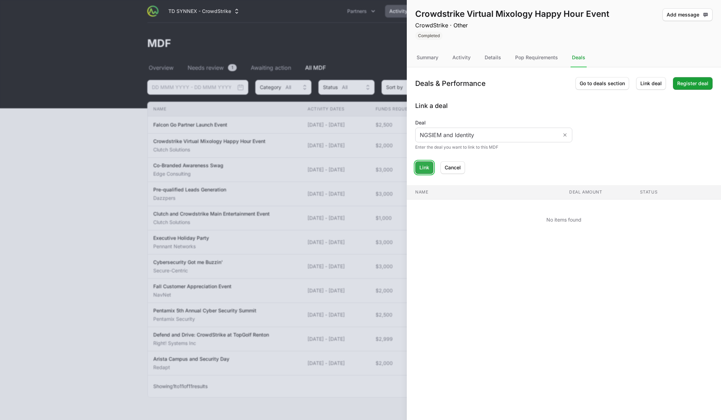
click at [427, 165] on span "Link" at bounding box center [424, 167] width 10 height 8
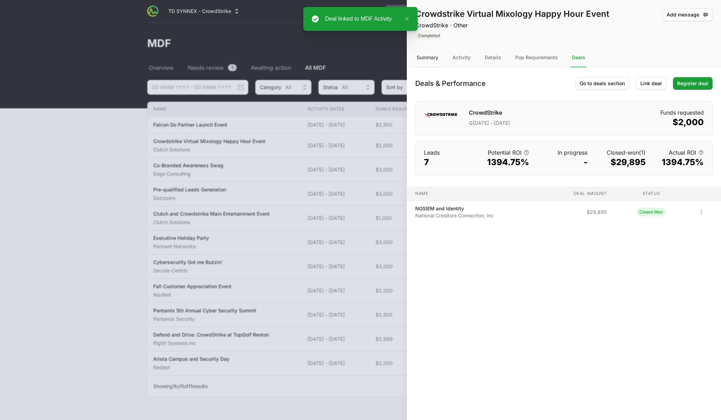
click at [423, 54] on div "Summary" at bounding box center [427, 57] width 25 height 19
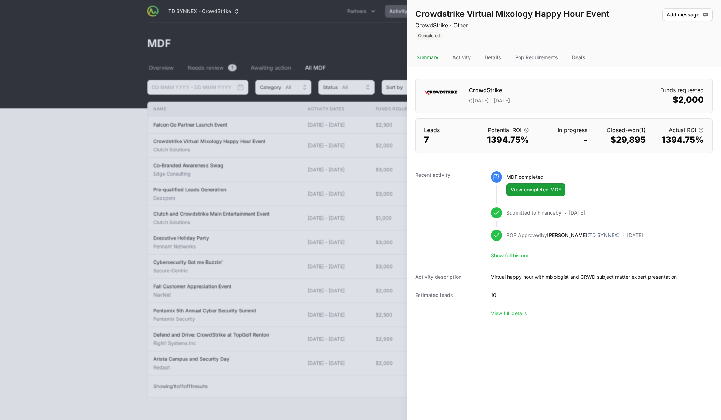
click at [435, 110] on div "CrowdStrike Q3 January 2025 - March 2025 Funds requested $2,000" at bounding box center [563, 96] width 297 height 34
click at [574, 56] on div "Deals" at bounding box center [578, 57] width 16 height 19
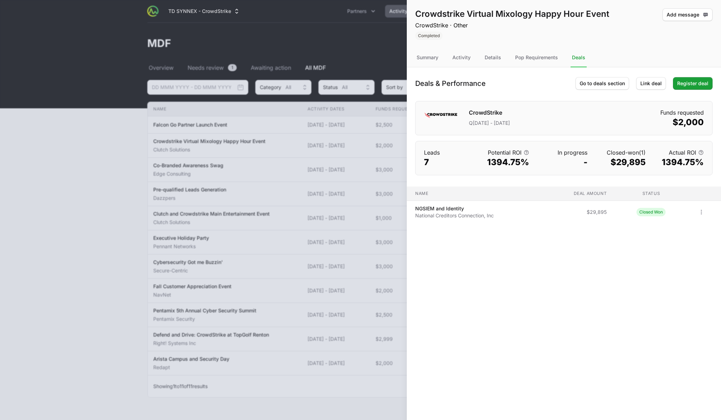
click at [481, 63] on nav "Summary Activity Details Pop Requirements Deals" at bounding box center [564, 57] width 314 height 19
click at [486, 63] on div "Details" at bounding box center [492, 57] width 19 height 19
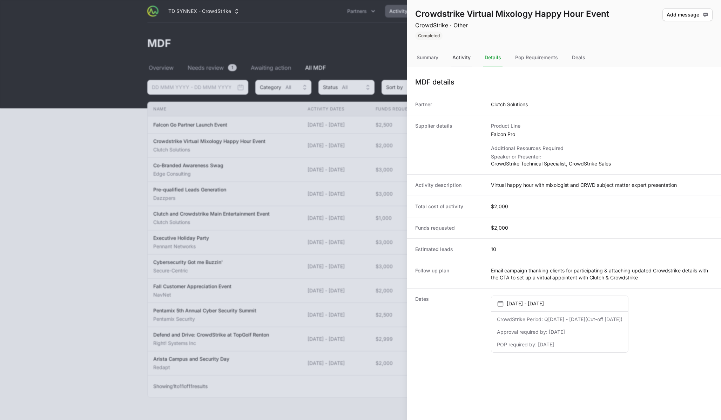
click at [463, 58] on div "Activity" at bounding box center [461, 57] width 21 height 19
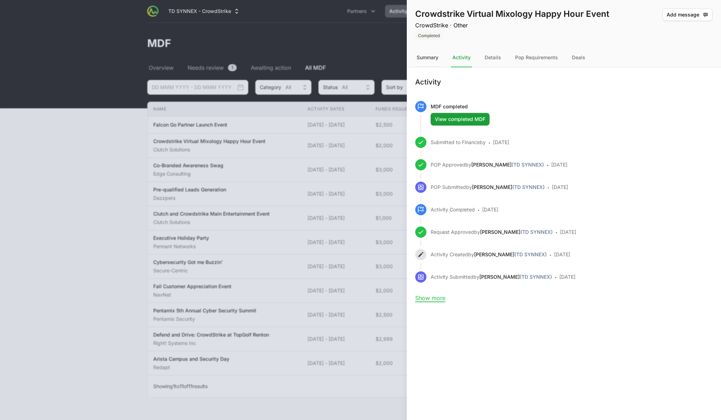
click at [423, 58] on div "Summary" at bounding box center [427, 57] width 25 height 19
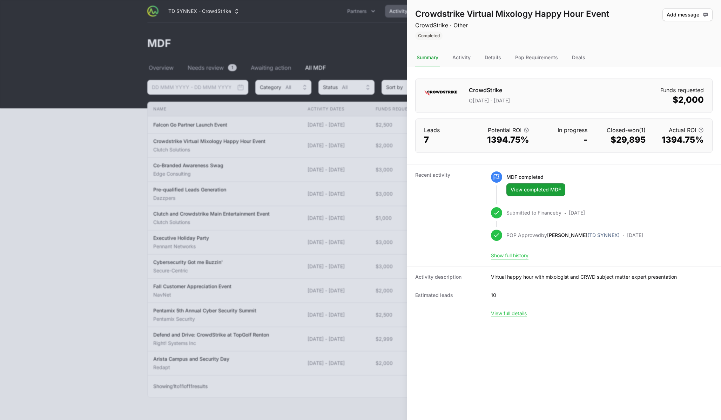
click at [355, 164] on div at bounding box center [360, 210] width 721 height 420
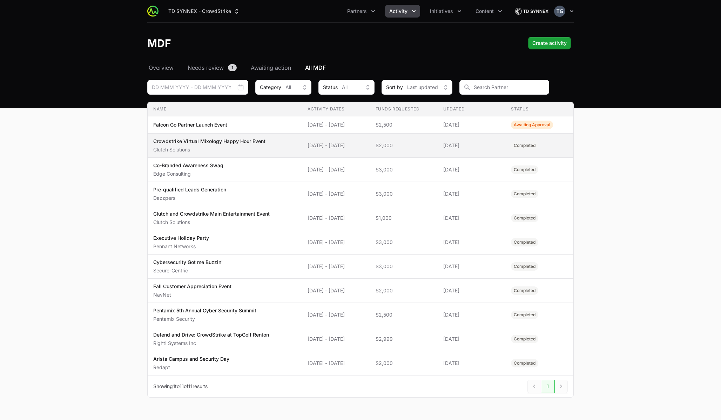
click at [327, 144] on span "[DATE] - [DATE]" at bounding box center [335, 145] width 56 height 7
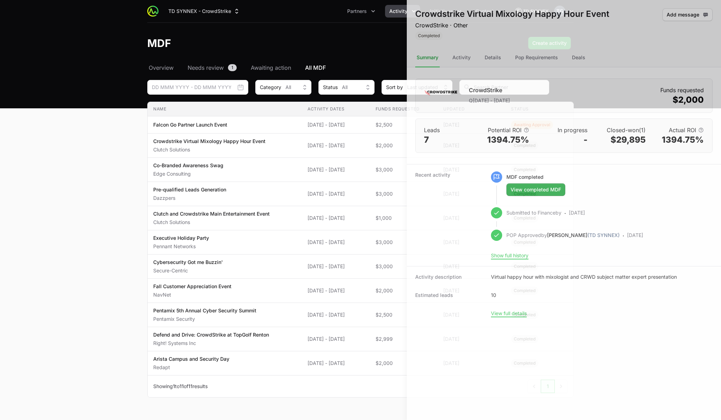
click at [301, 161] on div at bounding box center [360, 210] width 721 height 420
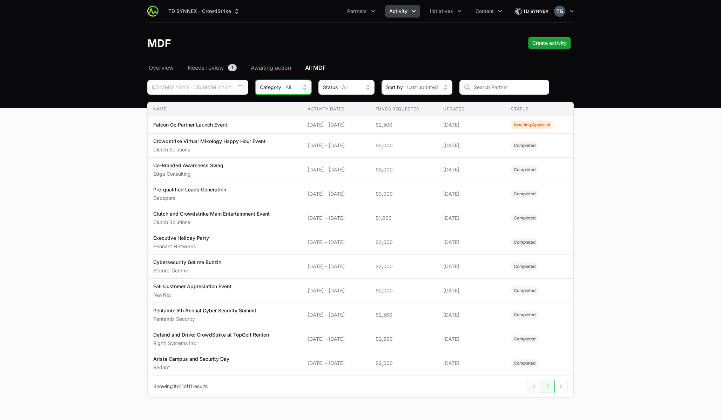
click at [278, 94] on button "Category All" at bounding box center [283, 87] width 56 height 15
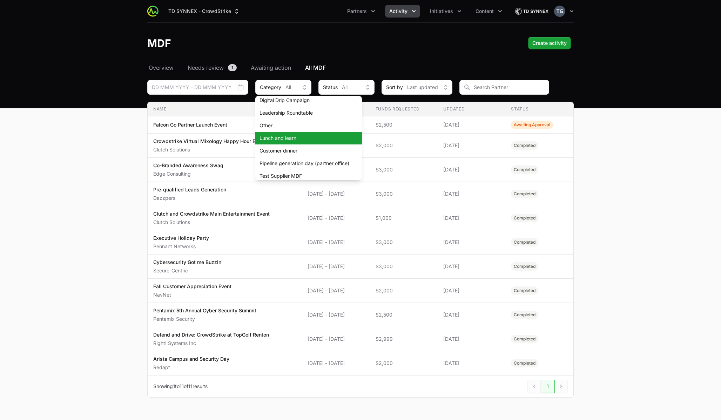
scroll to position [32, 0]
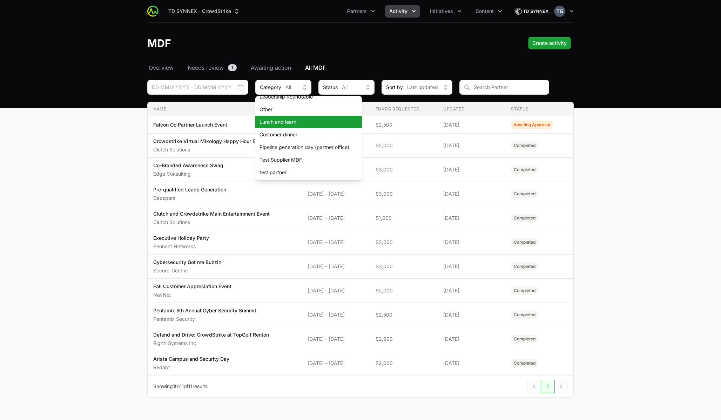
click at [285, 124] on span "Lunch and learn" at bounding box center [304, 122] width 90 height 7
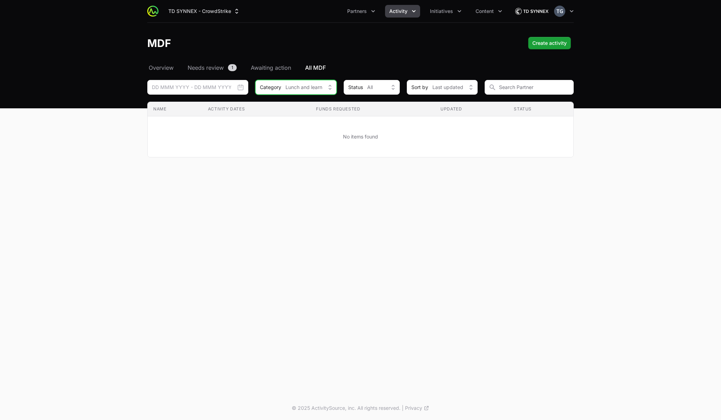
click at [304, 87] on span "Lunch and learn" at bounding box center [303, 87] width 37 height 7
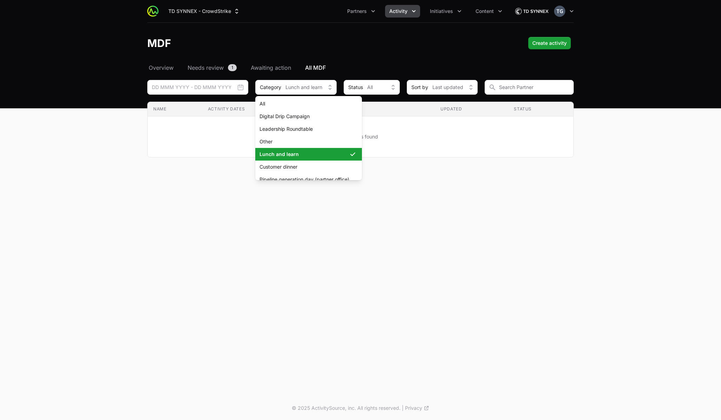
click at [309, 153] on span "Lunch and learn" at bounding box center [304, 154] width 90 height 7
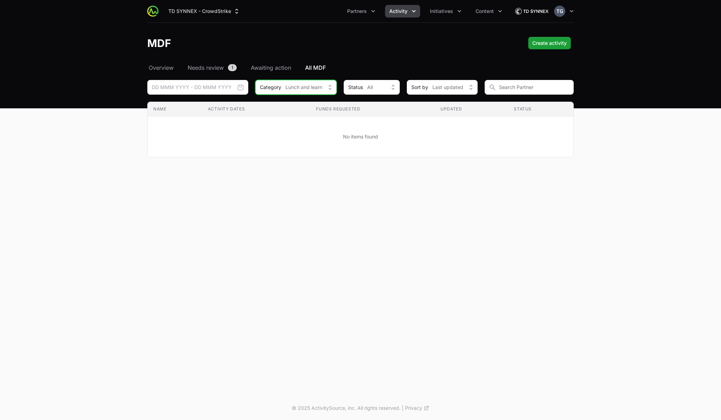
click at [291, 94] on button "Category Lunch and learn" at bounding box center [295, 87] width 81 height 15
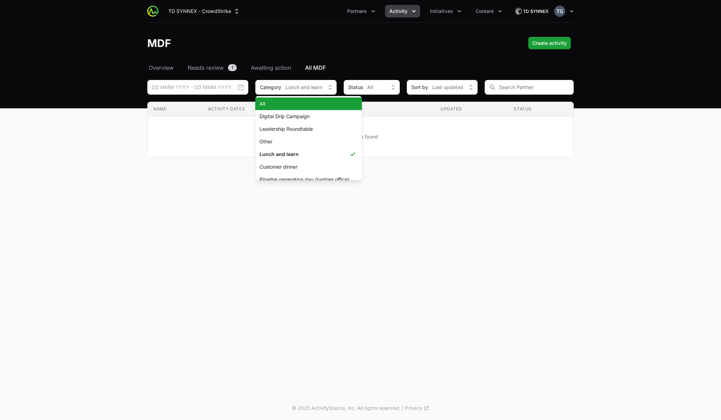
click at [292, 107] on span "All" at bounding box center [304, 103] width 90 height 7
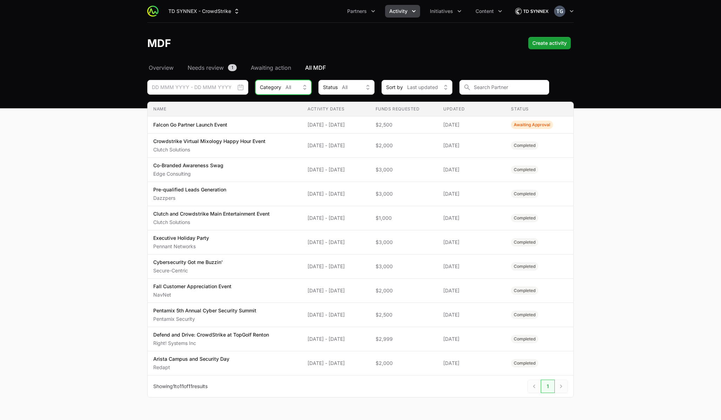
click at [274, 83] on button "Category All" at bounding box center [283, 87] width 56 height 15
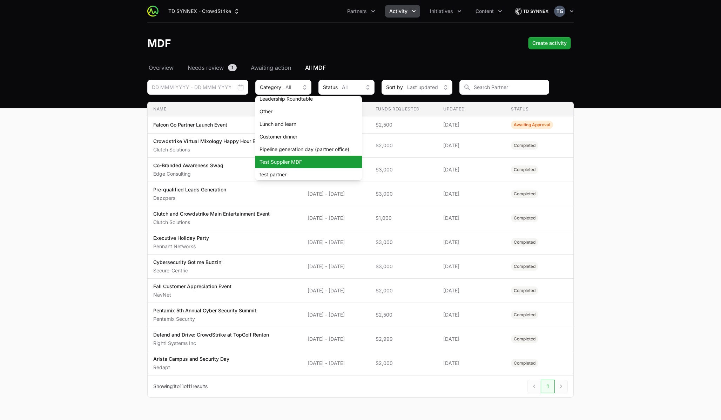
scroll to position [32, 0]
click at [137, 147] on div "Select a tab Overview Needs review Awaiting action All MDF Overview Needs revie…" at bounding box center [360, 238] width 449 height 351
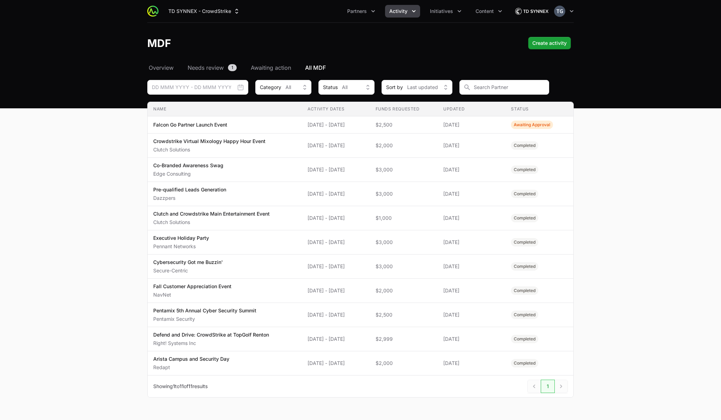
click at [137, 147] on div "Select a tab Overview Needs review Awaiting action All MDF Overview Needs revie…" at bounding box center [360, 238] width 449 height 351
click at [285, 127] on span "Falcon Go Partner Launch Event" at bounding box center [224, 124] width 143 height 7
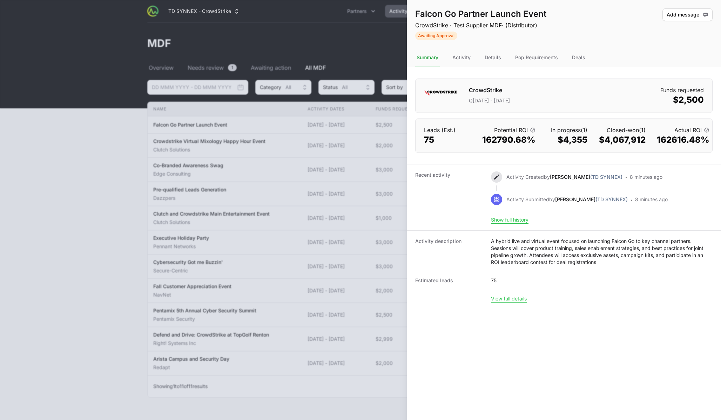
click at [454, 25] on p "CrowdStrike · Test Supplier MDF · (Distributor)" at bounding box center [480, 25] width 131 height 8
click at [460, 24] on p "Clutch Solutions: Activity Type (Distributor)" at bounding box center [480, 25] width 131 height 8
click at [459, 189] on dt "Recent activity" at bounding box center [448, 197] width 67 height 52
click at [459, 56] on div "Activity" at bounding box center [461, 57] width 21 height 19
click at [462, 58] on div "Activity" at bounding box center [461, 57] width 21 height 19
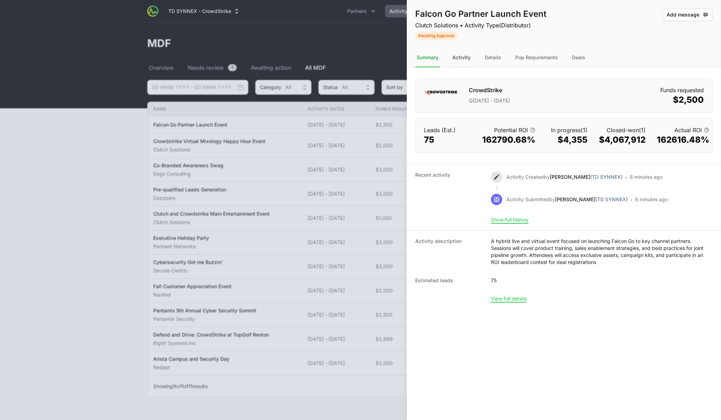
click at [462, 60] on div "Activity" at bounding box center [461, 57] width 21 height 19
click at [464, 58] on div "Activity" at bounding box center [461, 57] width 21 height 19
click at [500, 57] on div "Details" at bounding box center [492, 57] width 19 height 19
click at [463, 53] on div "Activity" at bounding box center [461, 57] width 21 height 19
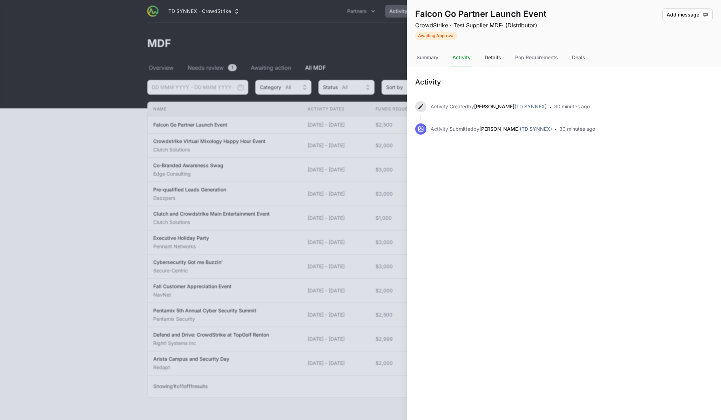
click at [494, 60] on div "Details" at bounding box center [492, 57] width 19 height 19
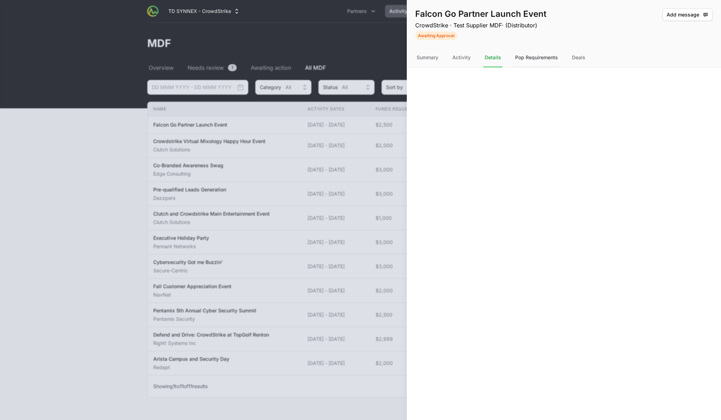
click at [530, 59] on div "Pop Requirements" at bounding box center [537, 57] width 46 height 19
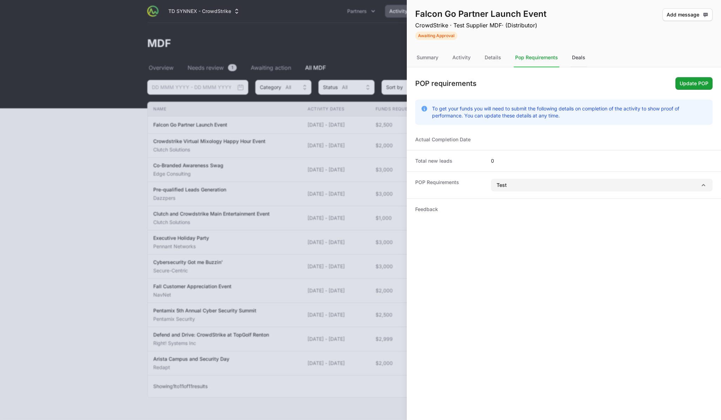
click at [582, 59] on div "Deals" at bounding box center [578, 57] width 16 height 19
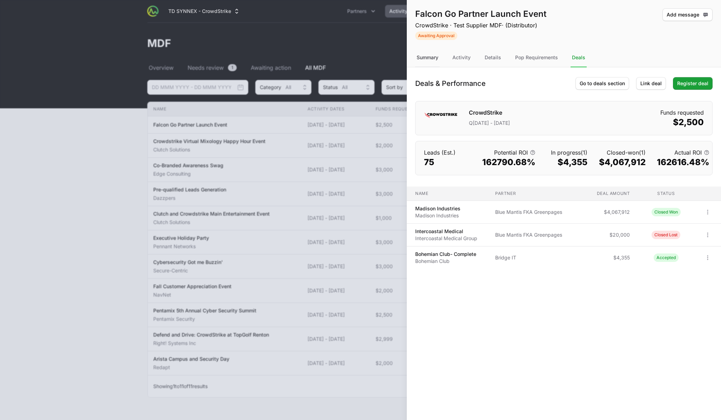
click at [428, 60] on div "Summary" at bounding box center [427, 57] width 25 height 19
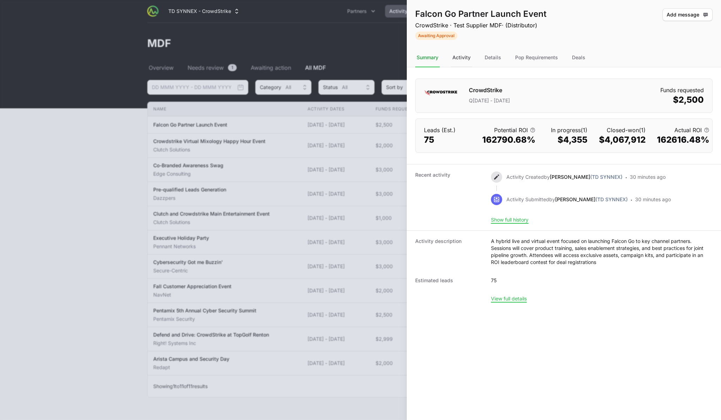
click at [461, 61] on div "Activity" at bounding box center [461, 57] width 21 height 19
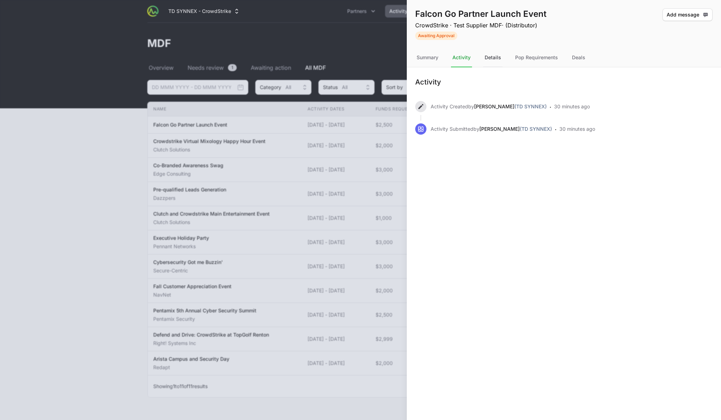
click at [491, 58] on div "Details" at bounding box center [492, 57] width 19 height 19
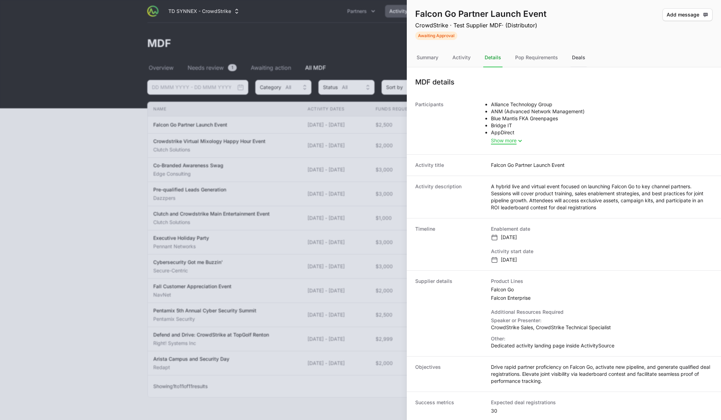
click at [582, 62] on div "Deals" at bounding box center [578, 57] width 16 height 19
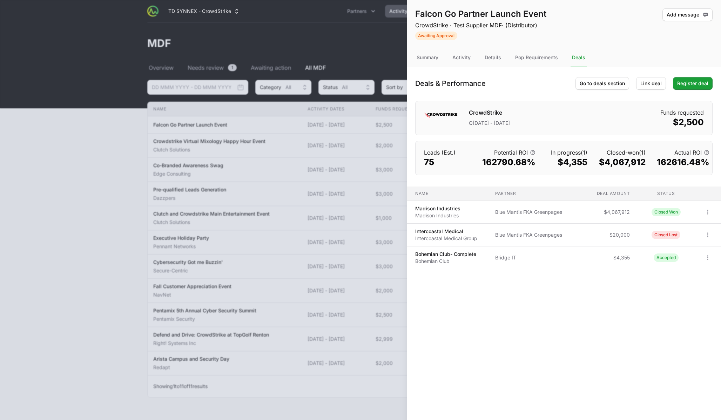
click at [475, 56] on nav "Summary Activity Details Pop Requirements Deals" at bounding box center [564, 57] width 314 height 19
click at [493, 59] on div "Details" at bounding box center [492, 57] width 19 height 19
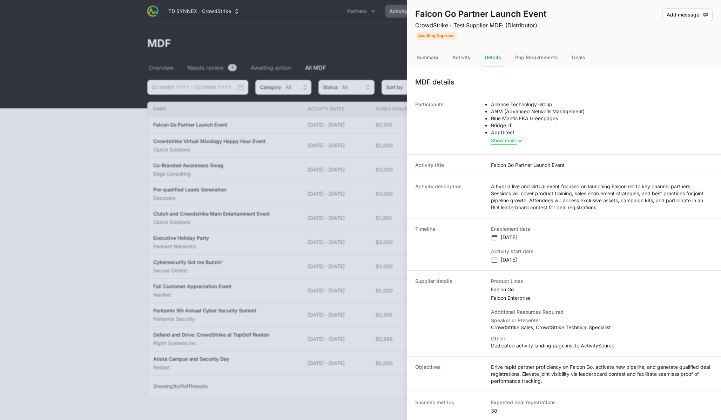
click at [499, 141] on span "Show more" at bounding box center [504, 140] width 26 height 7
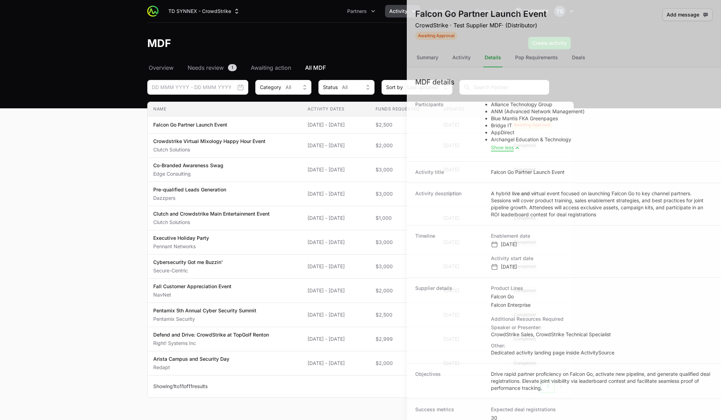
click at [365, 69] on div at bounding box center [360, 210] width 721 height 420
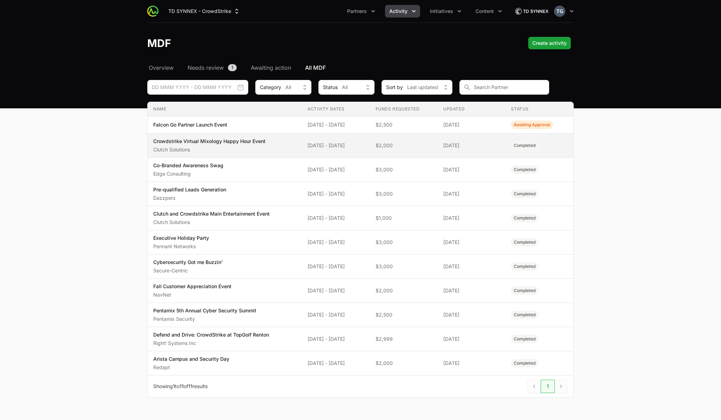
click at [485, 143] on span "[DATE]" at bounding box center [471, 145] width 56 height 7
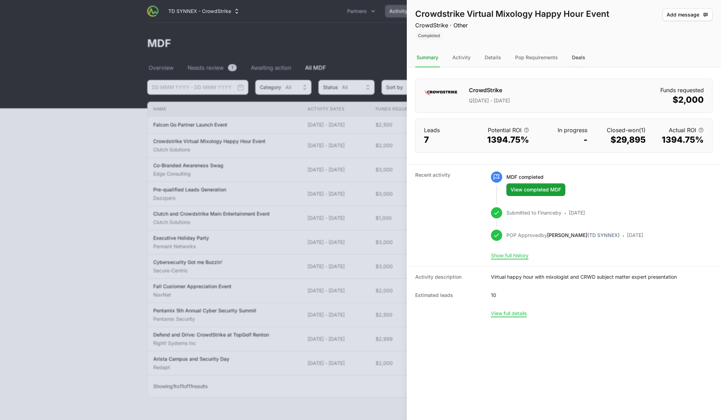
click at [581, 62] on div "Deals" at bounding box center [578, 57] width 16 height 19
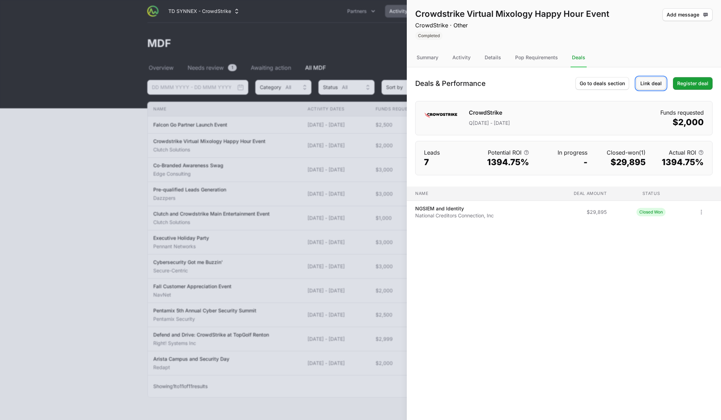
click at [645, 81] on span "Link deal" at bounding box center [650, 83] width 21 height 8
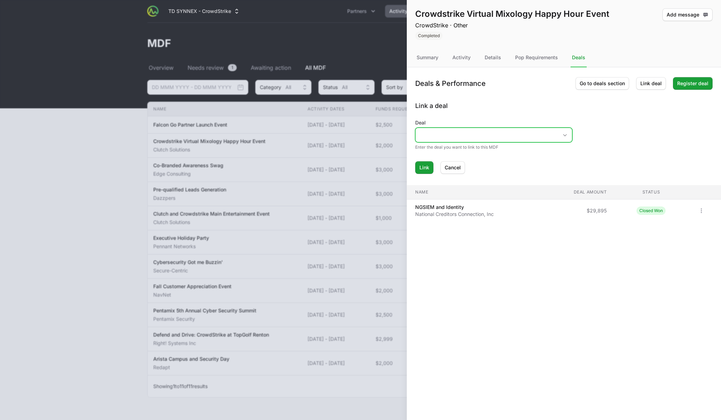
click at [526, 141] on input "Deal" at bounding box center [486, 135] width 142 height 14
click at [530, 154] on li "AXS AWS" at bounding box center [494, 150] width 156 height 13
type input "AXS AWS"
click at [427, 165] on span "Link" at bounding box center [424, 167] width 10 height 8
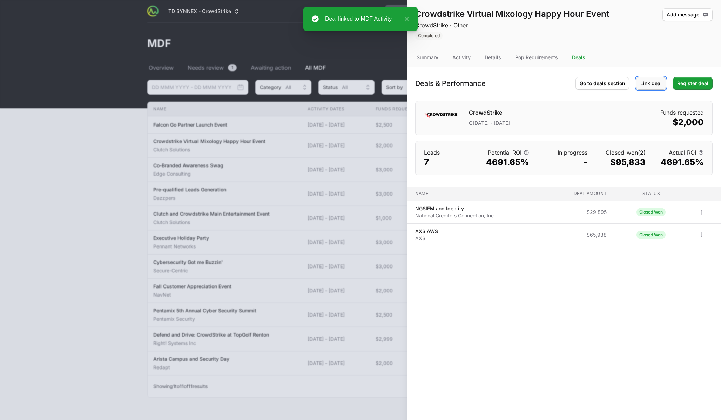
click at [644, 87] on span "Link deal" at bounding box center [650, 83] width 21 height 8
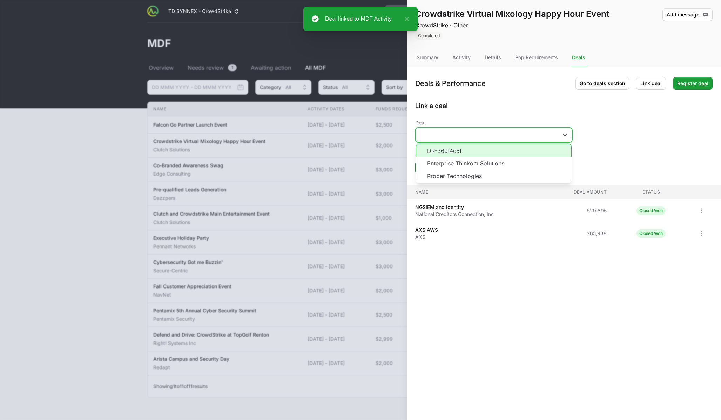
click at [433, 141] on input "Deal" at bounding box center [486, 135] width 142 height 14
click at [431, 153] on li "DR-369f4e5f" at bounding box center [494, 150] width 156 height 13
type input "DR-369f4e5f"
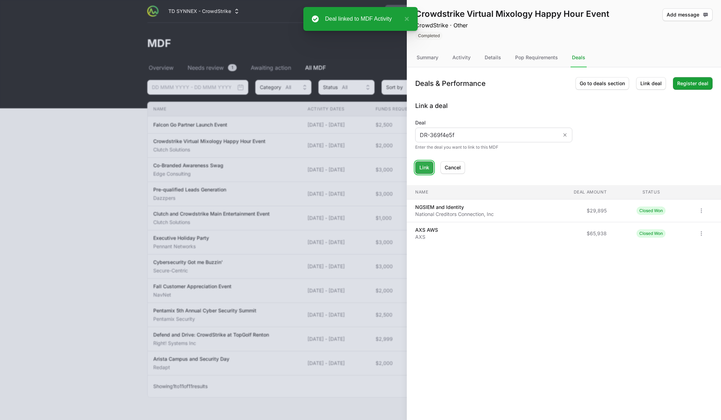
click at [424, 167] on span "Link" at bounding box center [424, 167] width 10 height 8
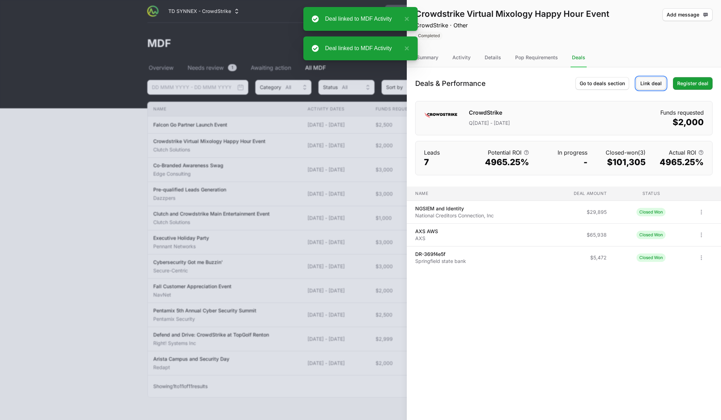
click at [647, 82] on span "Link deal" at bounding box center [650, 83] width 21 height 8
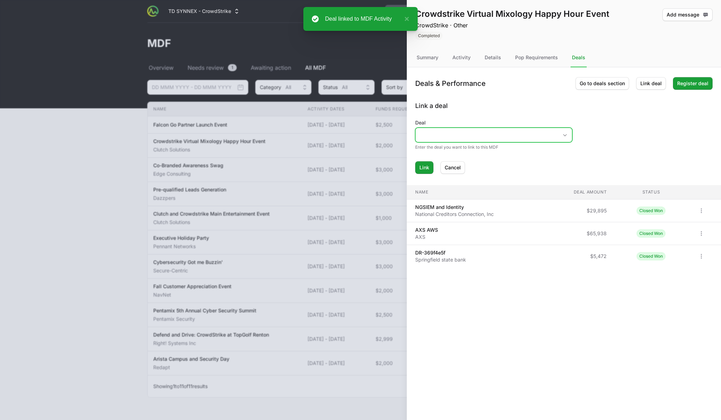
click at [503, 141] on input "Deal" at bounding box center [486, 135] width 142 height 14
click at [440, 150] on li "Enterprise Thinkom Solutions" at bounding box center [494, 150] width 156 height 13
type input "Enterprise Thinkom Solutions"
click at [429, 174] on div "Deals & Performance Go to deals section Link deal Register deal Link a deal Dea…" at bounding box center [564, 175] width 314 height 217
click at [429, 171] on button "Link" at bounding box center [424, 167] width 18 height 13
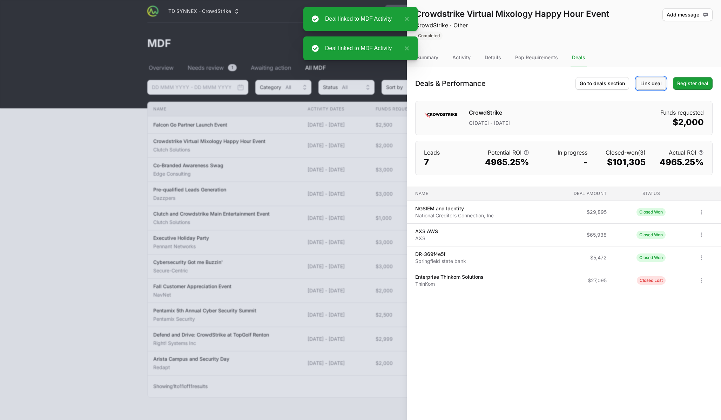
click at [648, 84] on span "Link deal" at bounding box center [650, 83] width 21 height 8
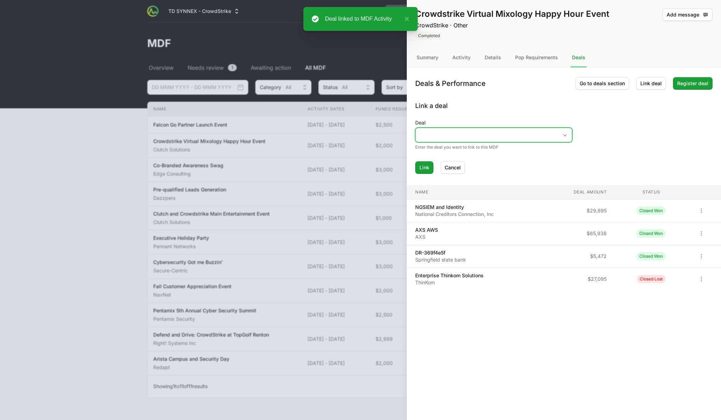
click at [541, 139] on input "Deal" at bounding box center [486, 135] width 142 height 14
click at [509, 151] on li "Proper Technologies" at bounding box center [494, 151] width 156 height 14
type input "Proper Technologies"
click at [422, 167] on span "Link" at bounding box center [424, 167] width 10 height 8
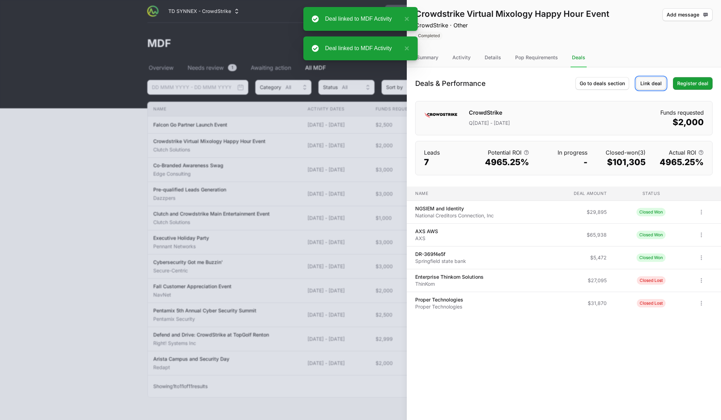
click at [646, 84] on span "Link deal" at bounding box center [650, 83] width 21 height 8
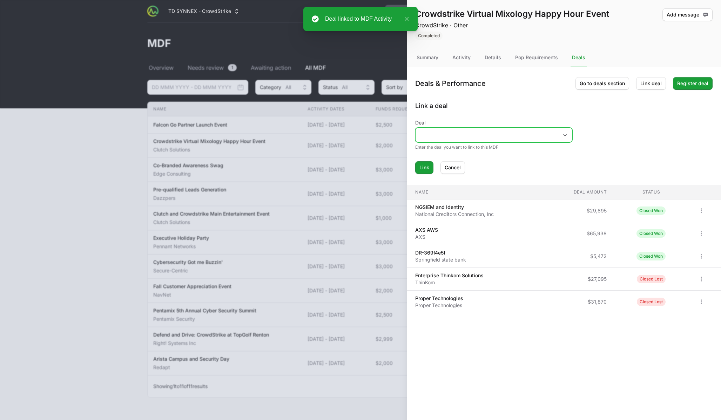
click at [499, 129] on input "Deal" at bounding box center [486, 135] width 142 height 14
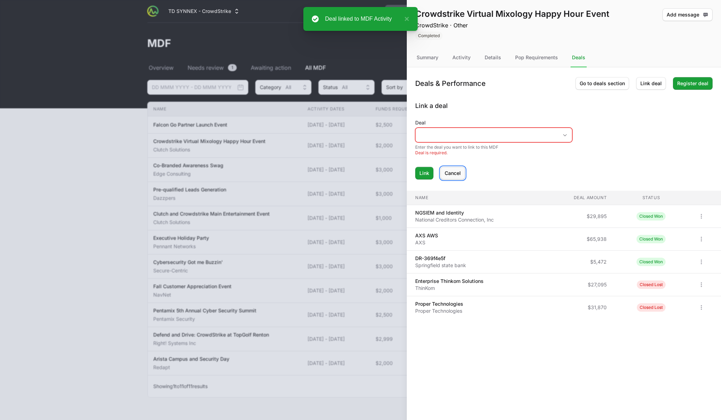
click at [447, 174] on span "Cancel" at bounding box center [453, 173] width 16 height 8
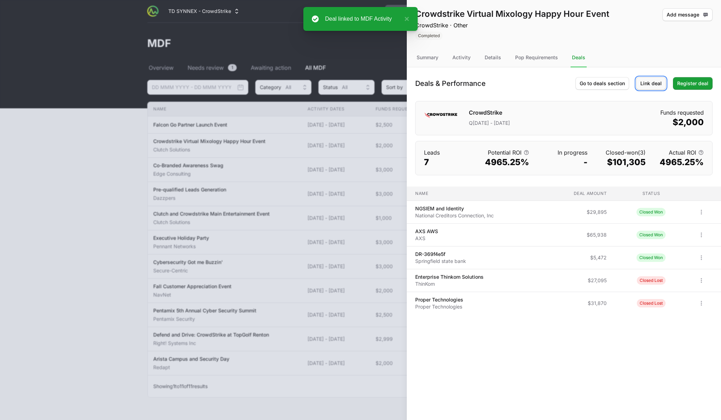
click at [642, 81] on span "Link deal" at bounding box center [650, 83] width 21 height 8
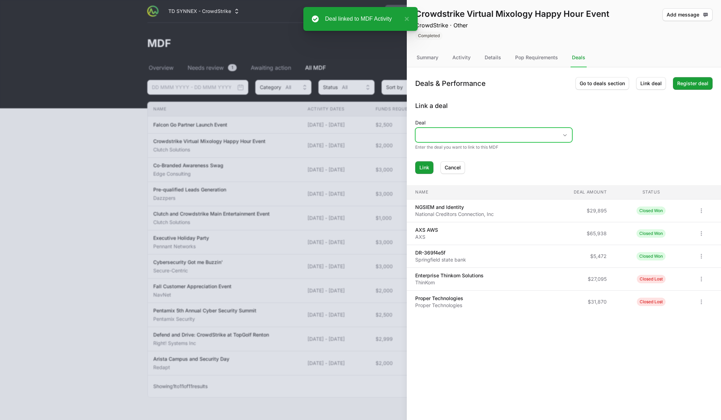
click at [453, 131] on input "Deal" at bounding box center [486, 135] width 142 height 14
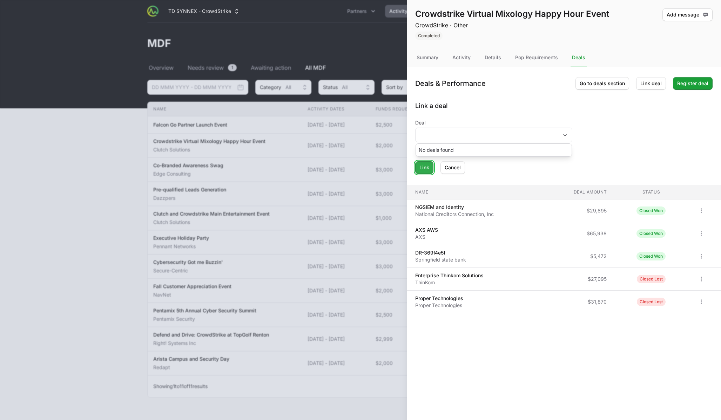
click at [420, 169] on span "Link" at bounding box center [424, 167] width 10 height 8
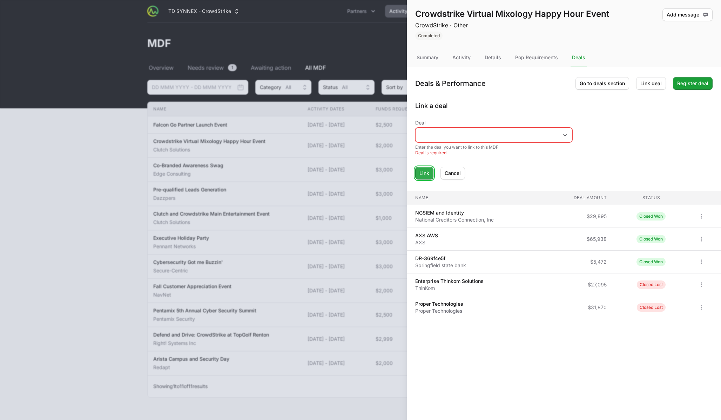
click at [421, 172] on span "Link" at bounding box center [424, 173] width 10 height 8
click at [447, 176] on span "Cancel" at bounding box center [453, 173] width 16 height 8
